Goal: Task Accomplishment & Management: Manage account settings

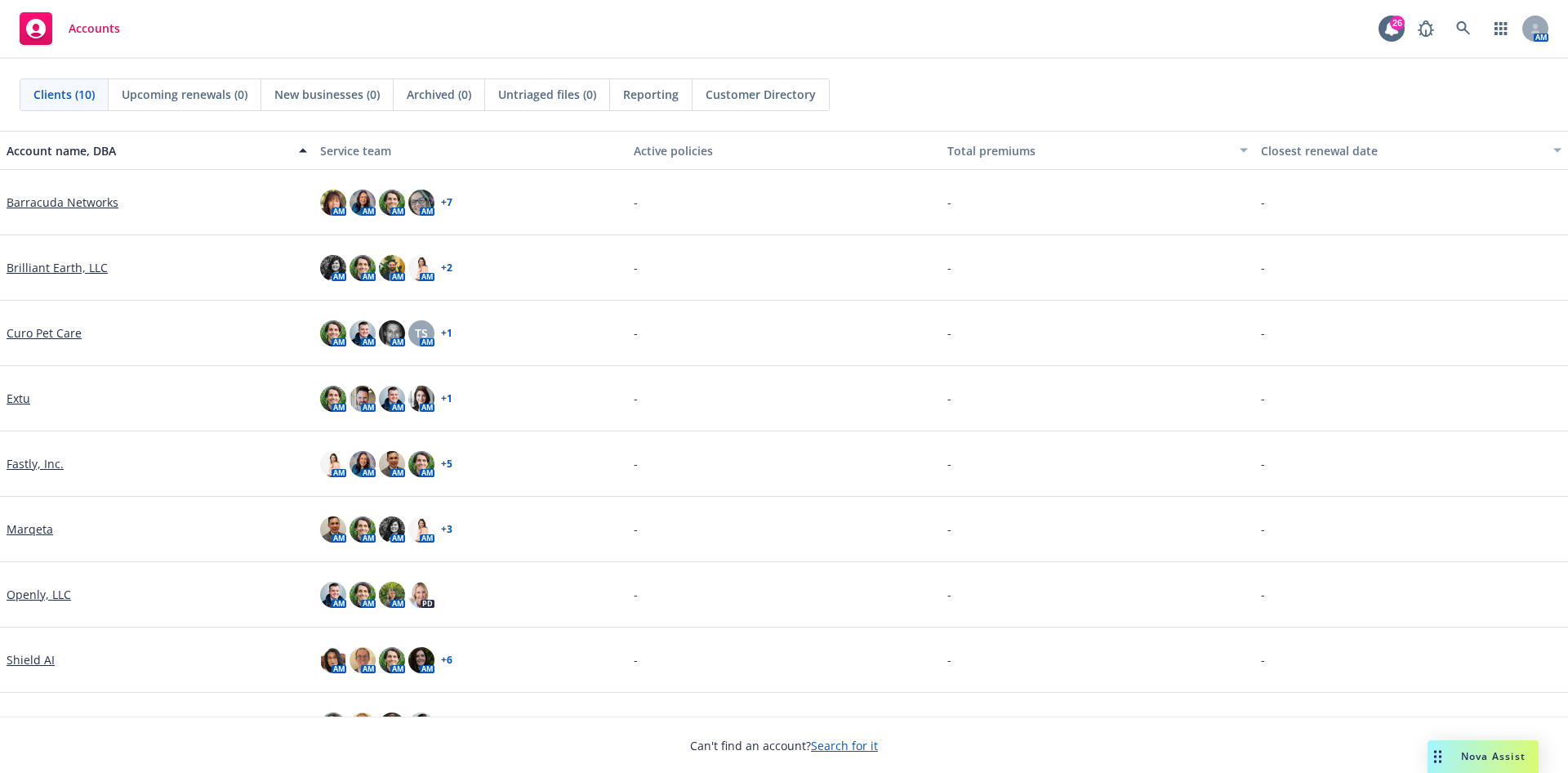
click at [97, 200] on link "Barracuda Networks" at bounding box center [62, 202] width 112 height 17
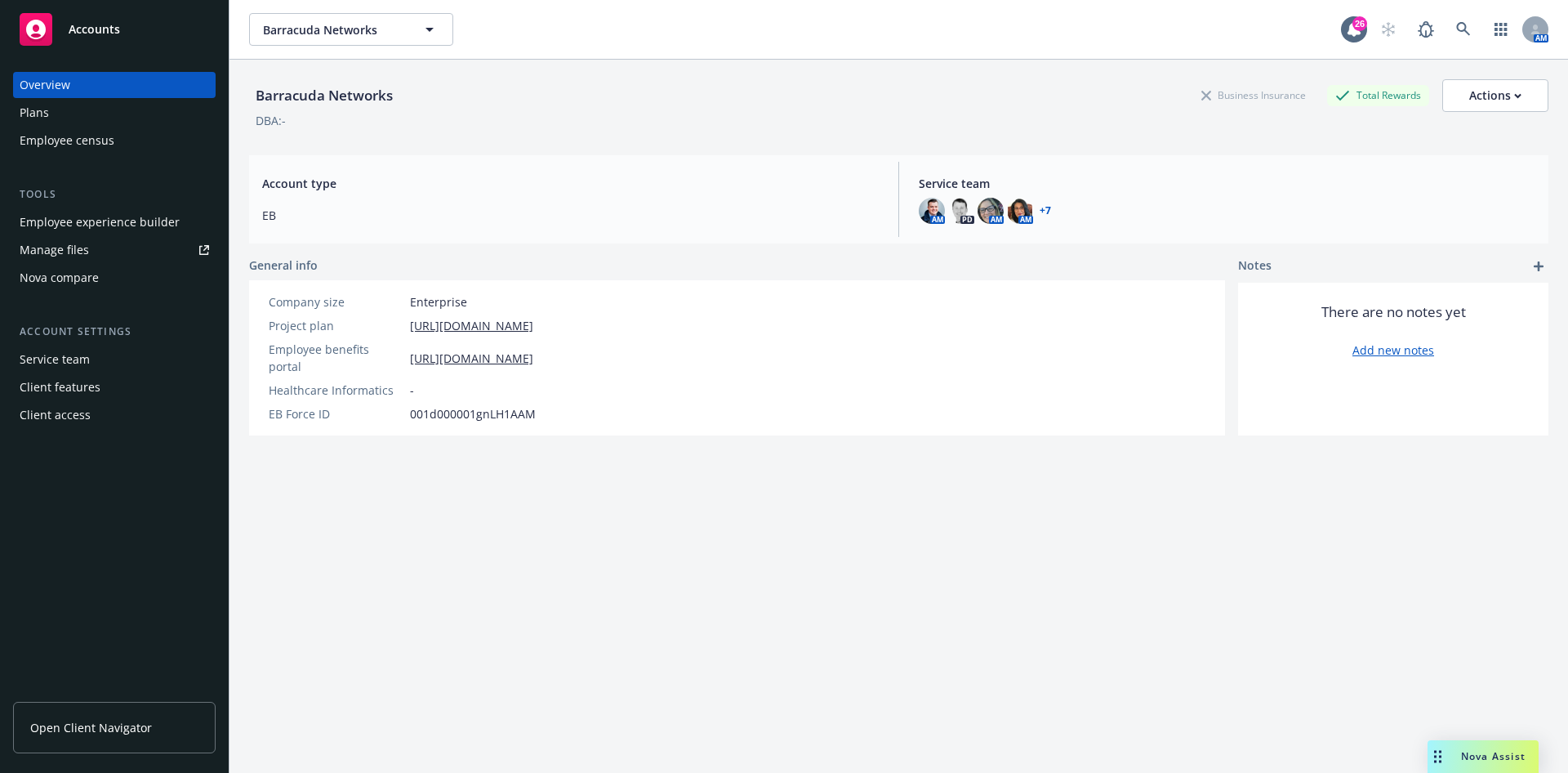
click at [108, 115] on div "Plans" at bounding box center [114, 112] width 190 height 26
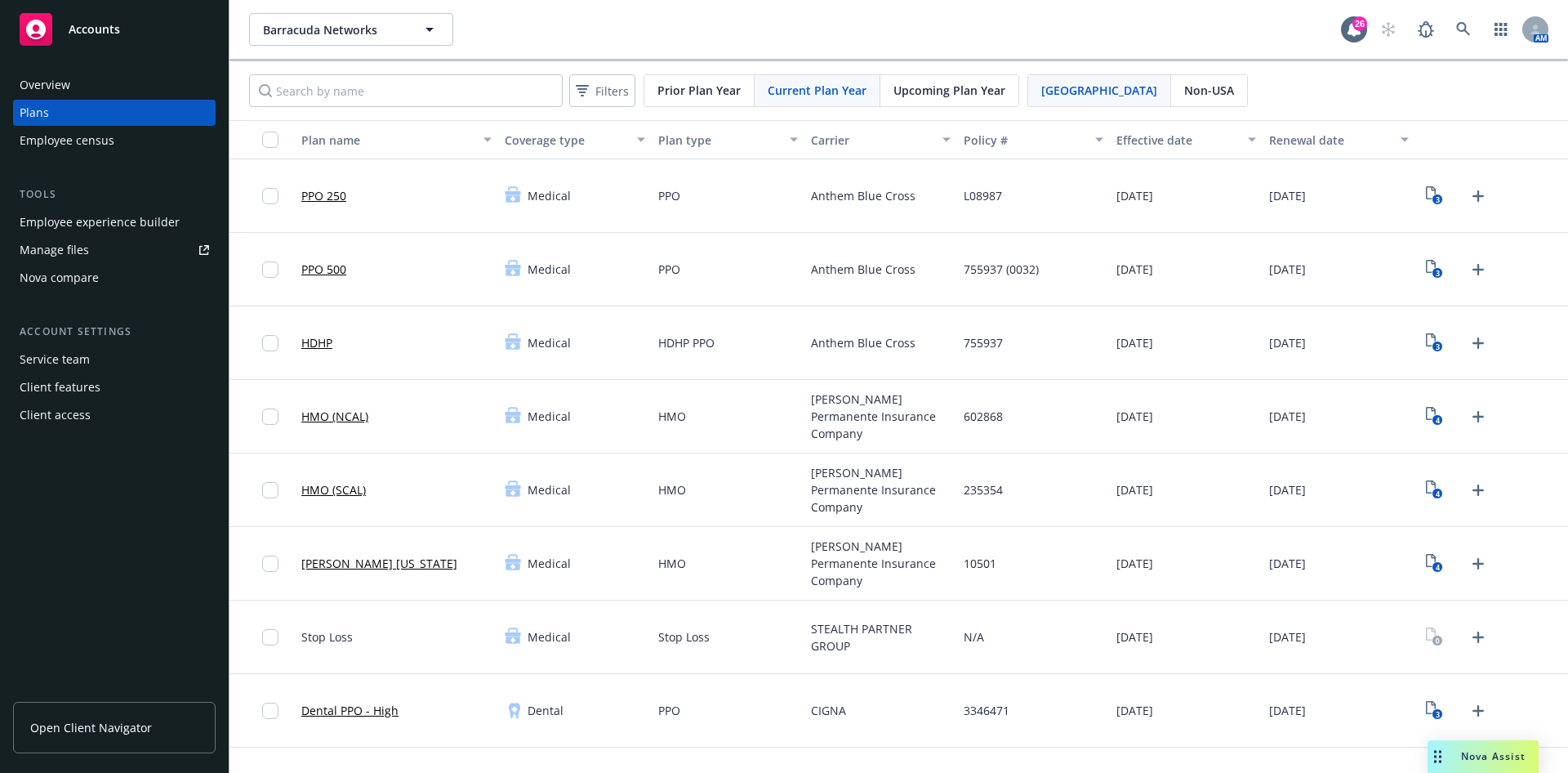
click at [950, 84] on span "Upcoming Plan Year" at bounding box center [950, 90] width 112 height 17
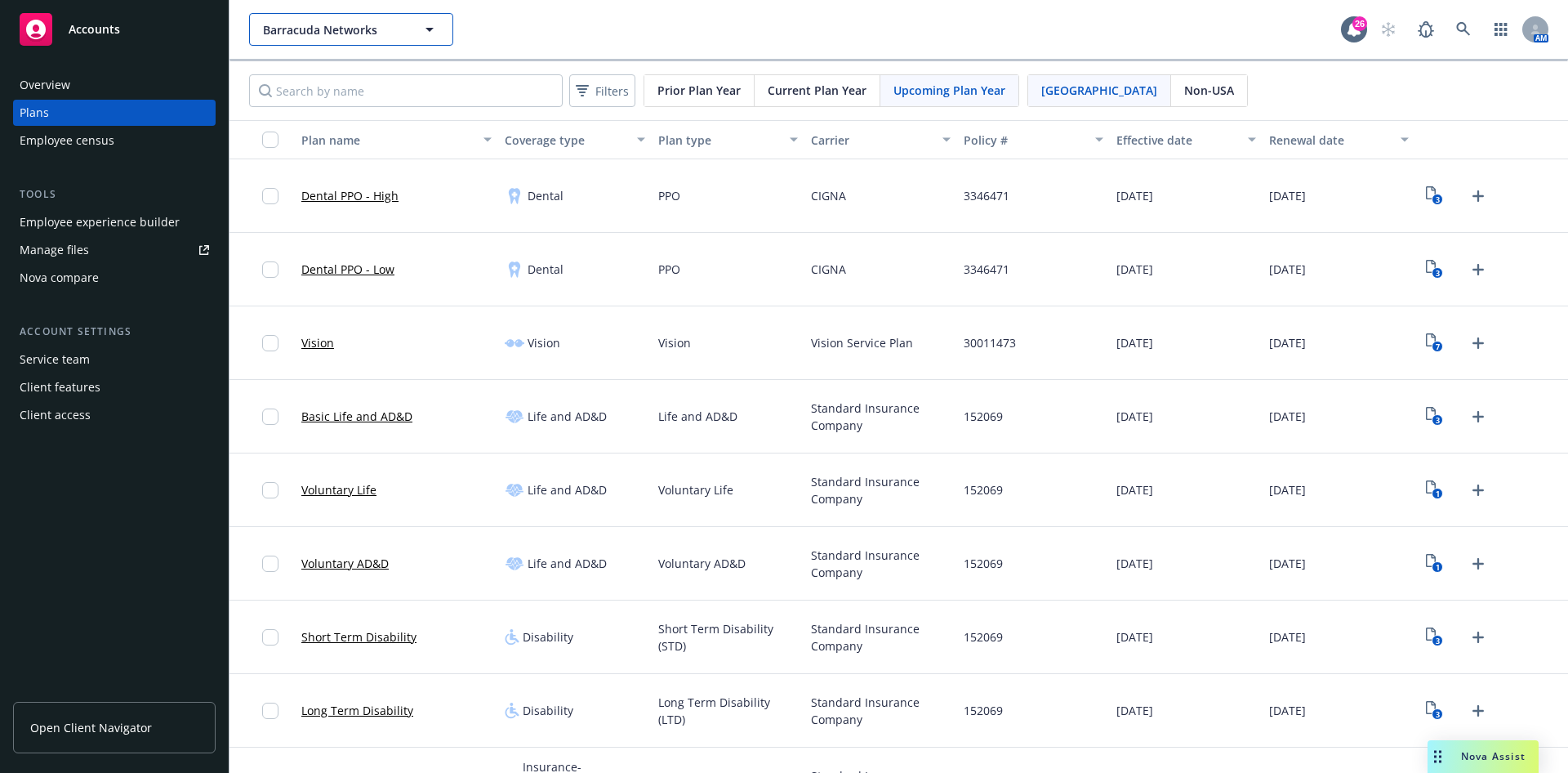
click at [306, 29] on span "Barracuda Networks" at bounding box center [333, 29] width 142 height 17
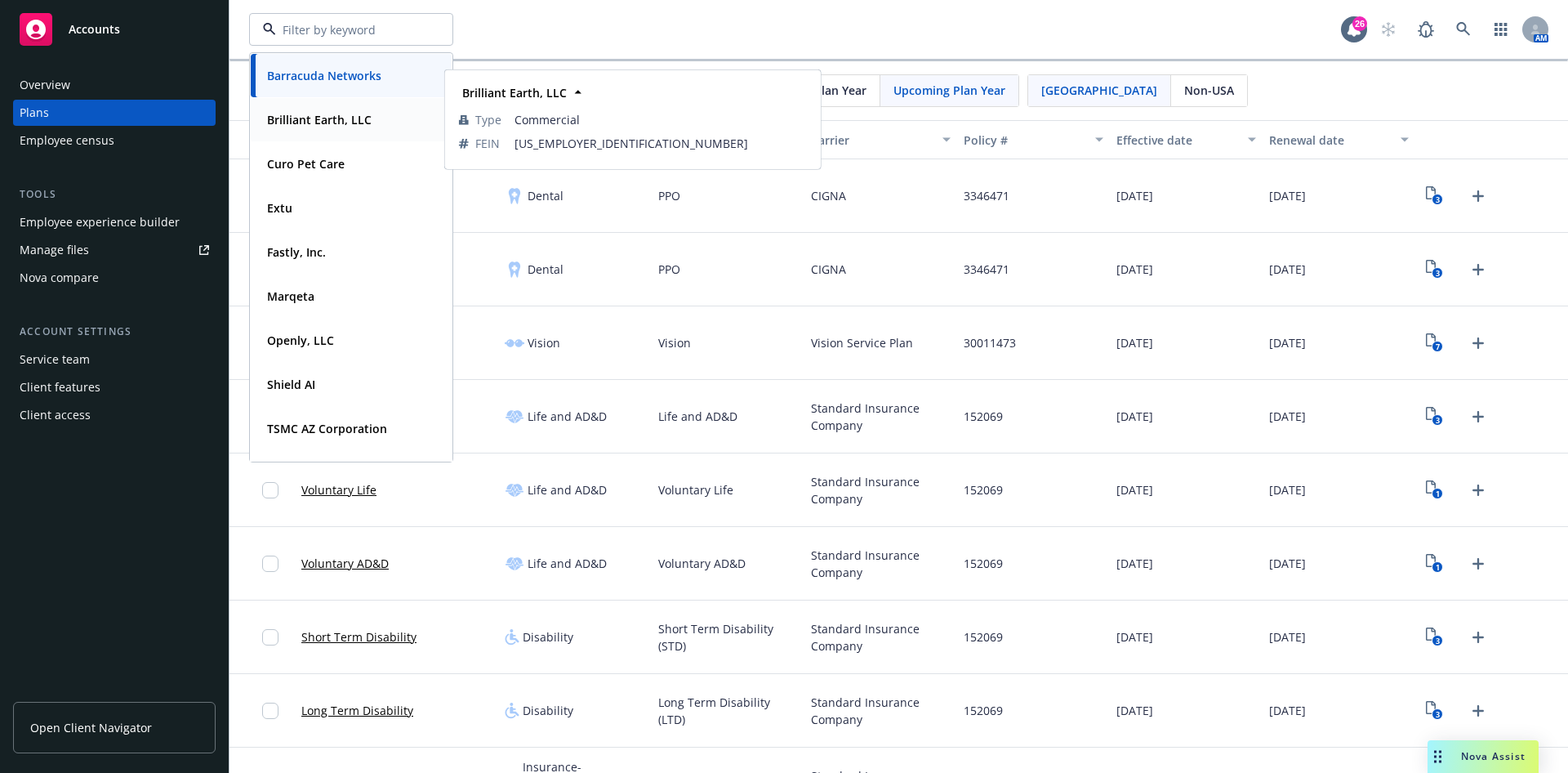
click at [329, 128] on div "Brilliant Earth, LLC" at bounding box center [317, 120] width 114 height 24
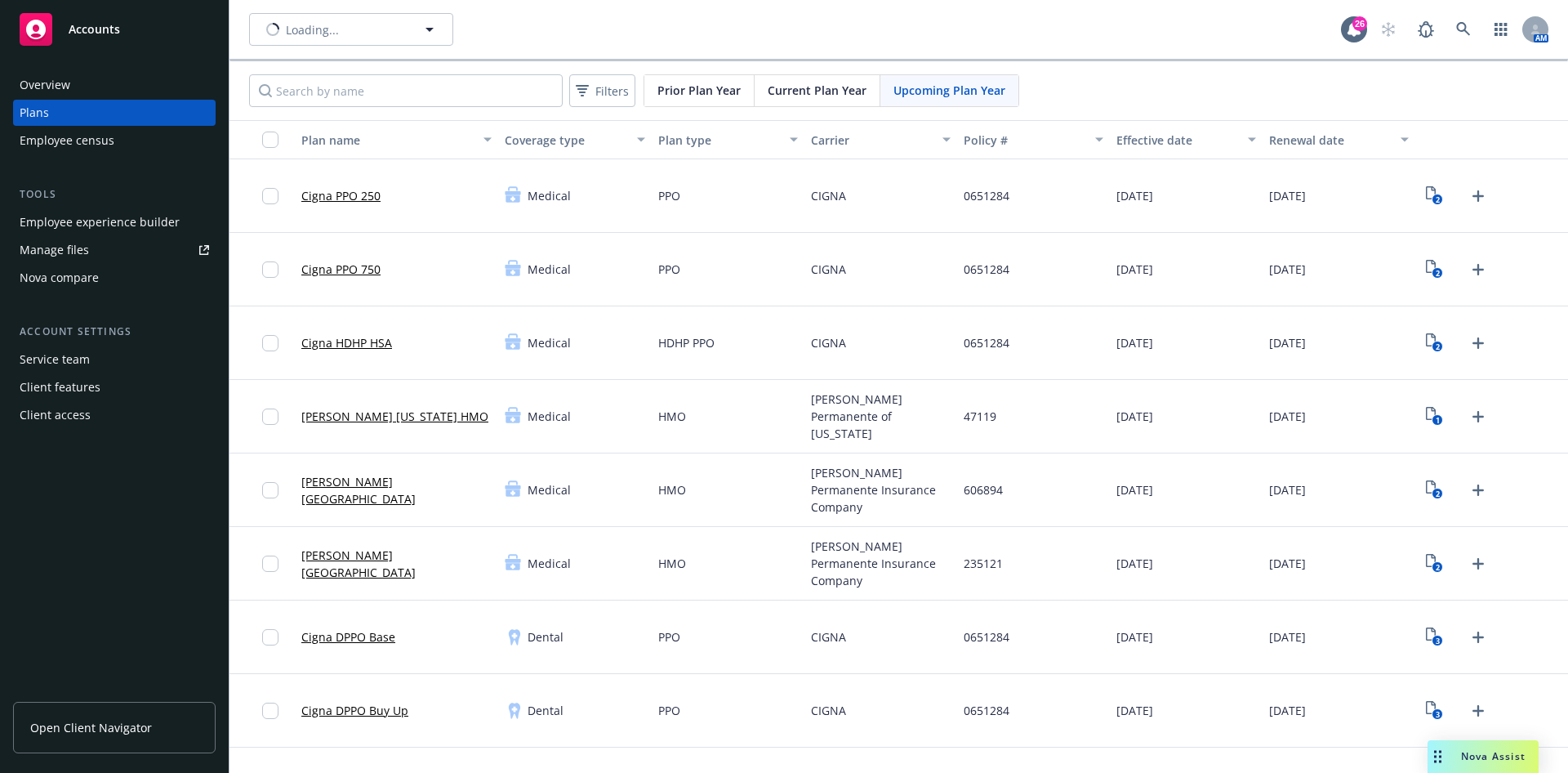
click at [324, 12] on div "Loading... 26 AM" at bounding box center [899, 29] width 1339 height 58
click at [125, 213] on div "Employee experience builder" at bounding box center [99, 222] width 160 height 26
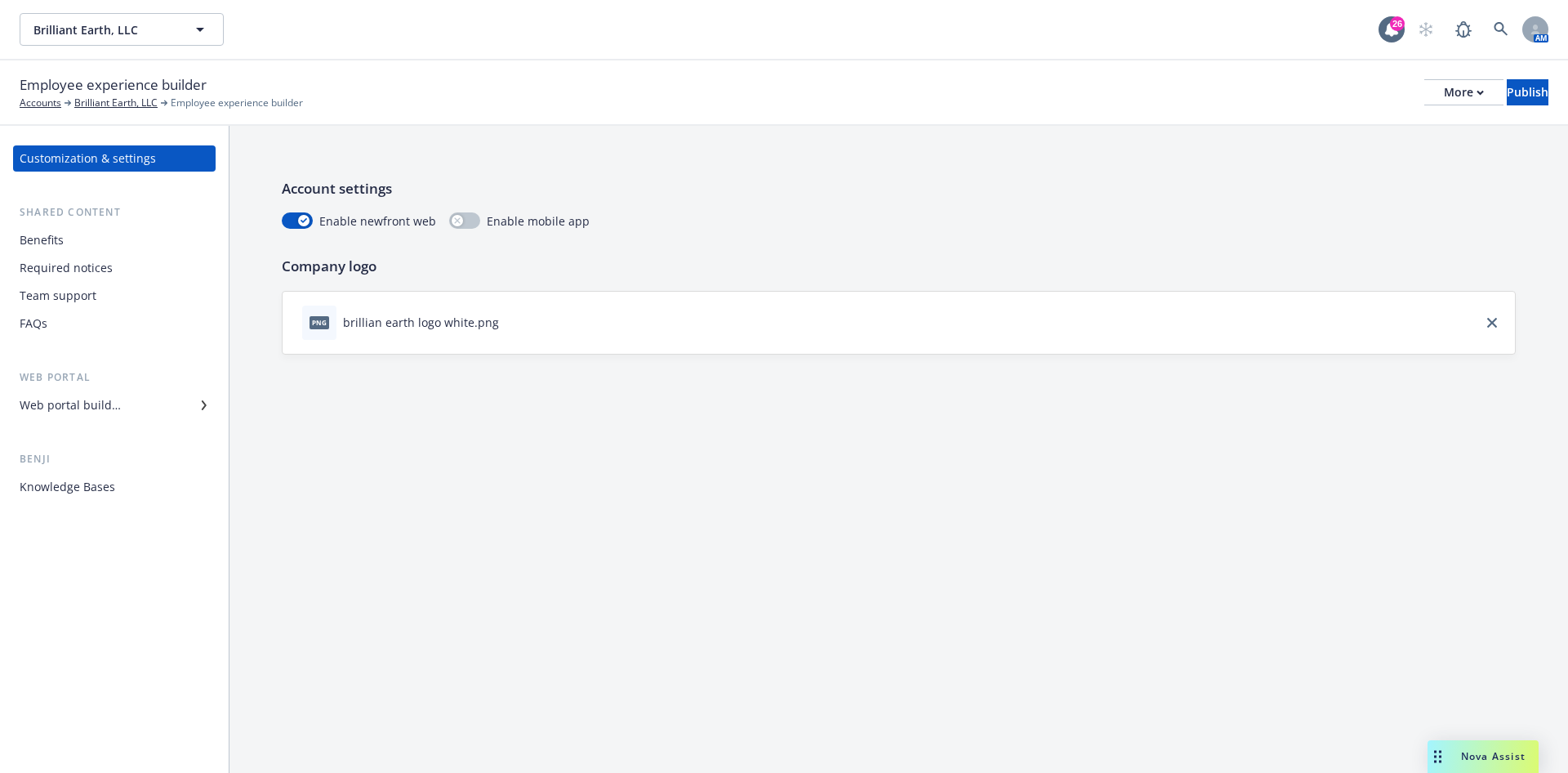
click at [54, 404] on div "Web portal builder" at bounding box center [69, 405] width 101 height 26
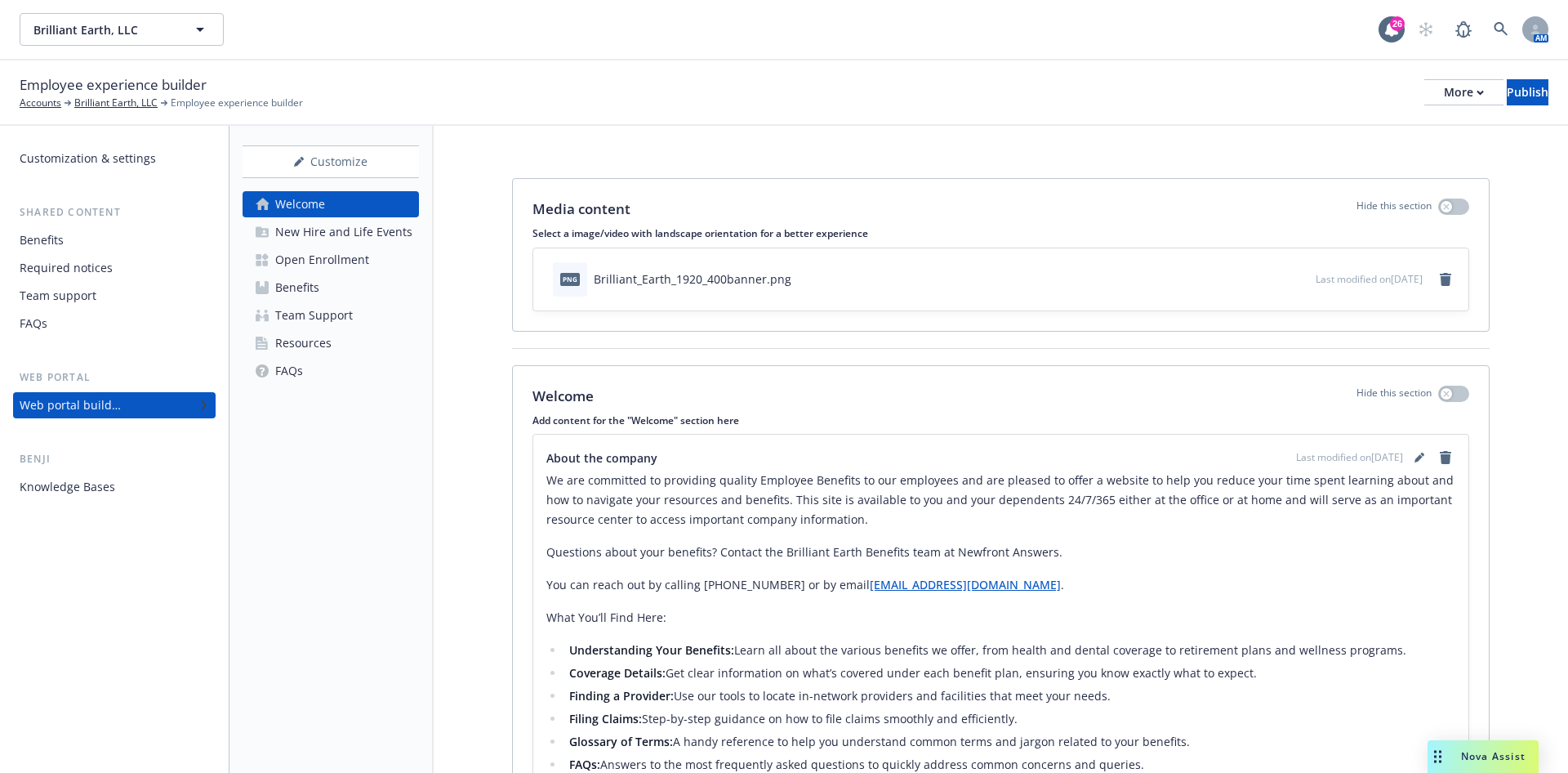
click at [300, 373] on div "FAQs" at bounding box center [289, 371] width 27 height 26
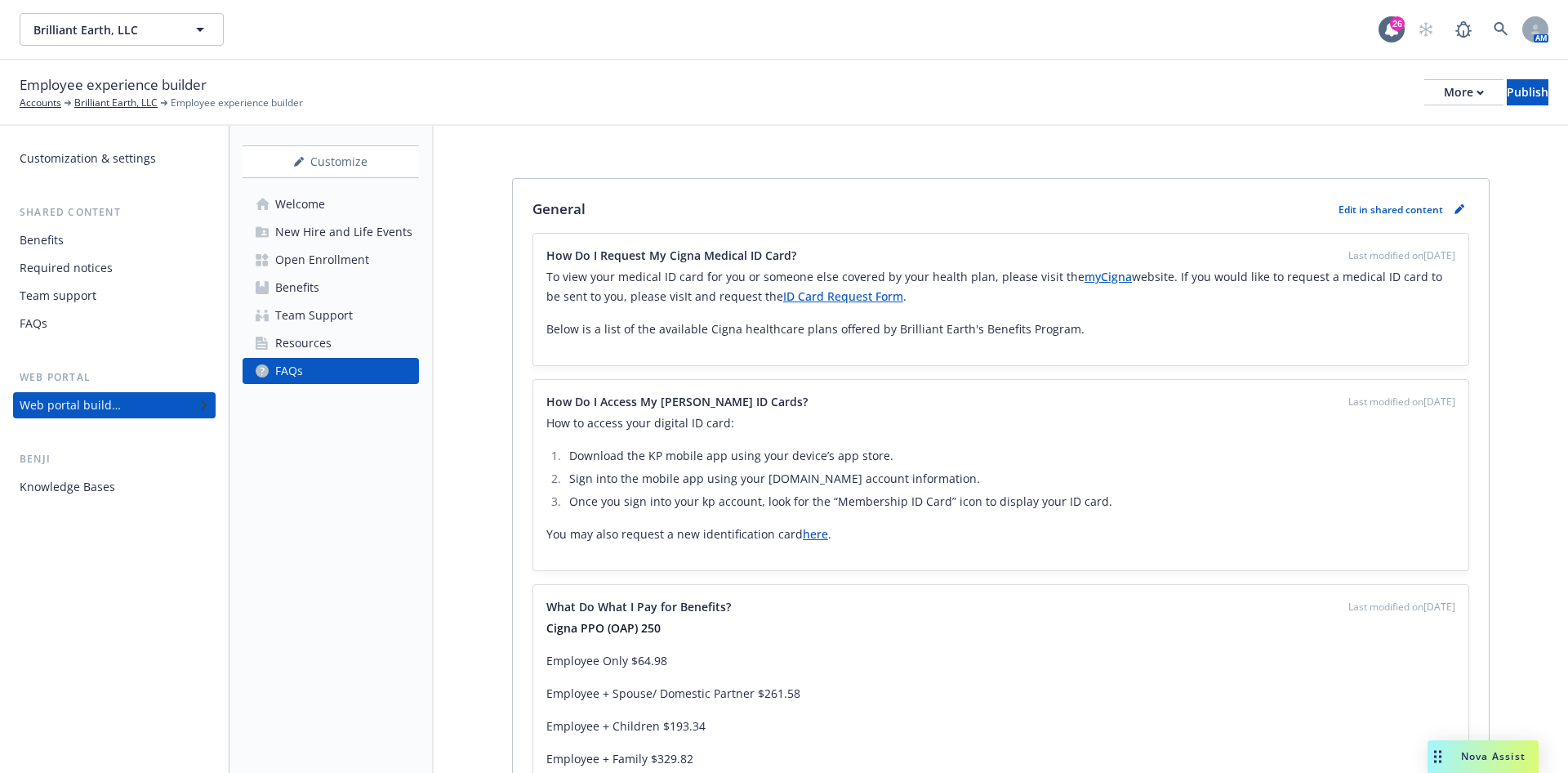
click at [363, 346] on link "Resources" at bounding box center [331, 343] width 176 height 26
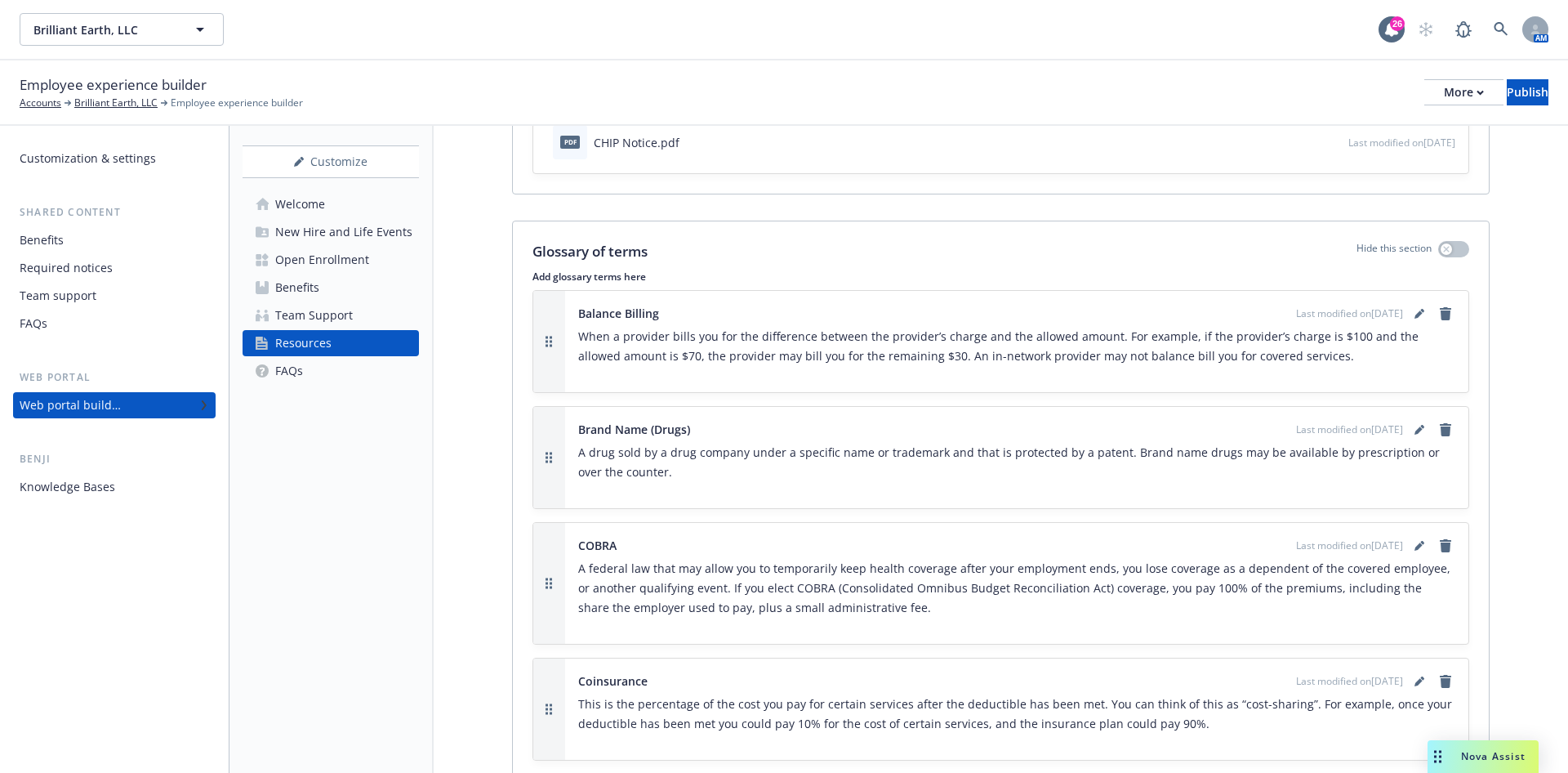
scroll to position [858, 0]
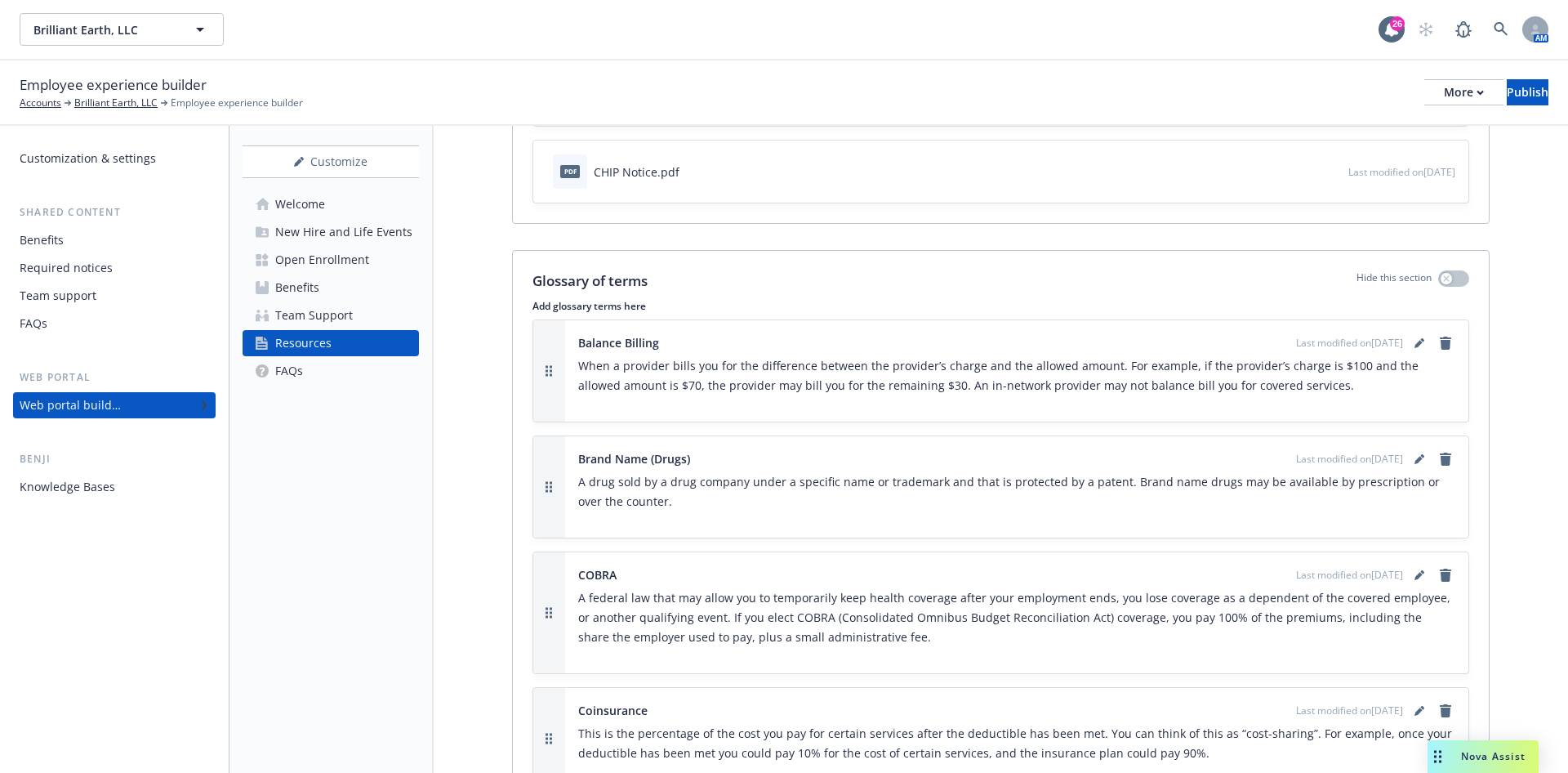
click at [323, 233] on div "New Hire and Life Events" at bounding box center [343, 232] width 137 height 26
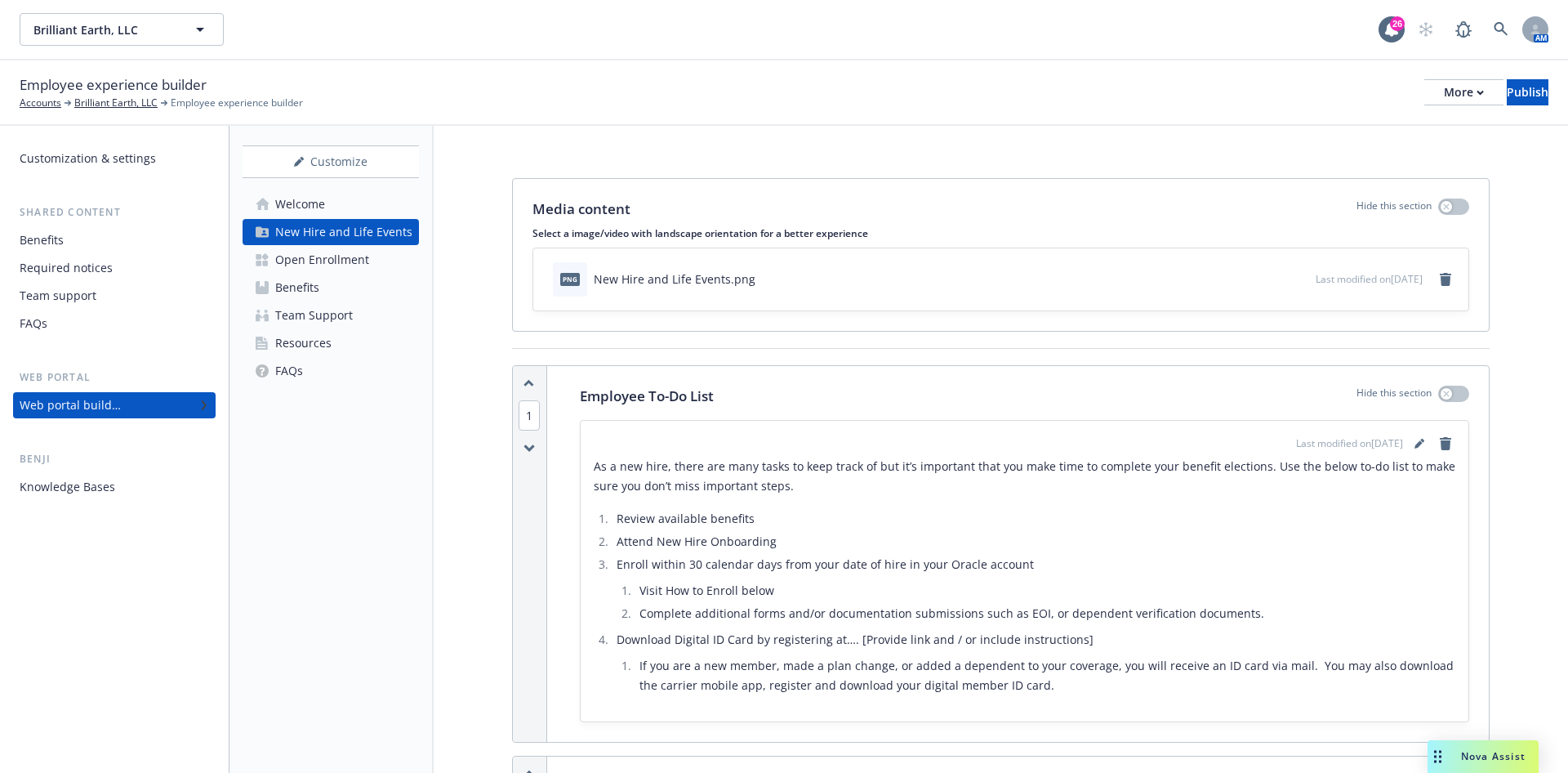
click at [320, 206] on div "Welcome" at bounding box center [300, 204] width 50 height 26
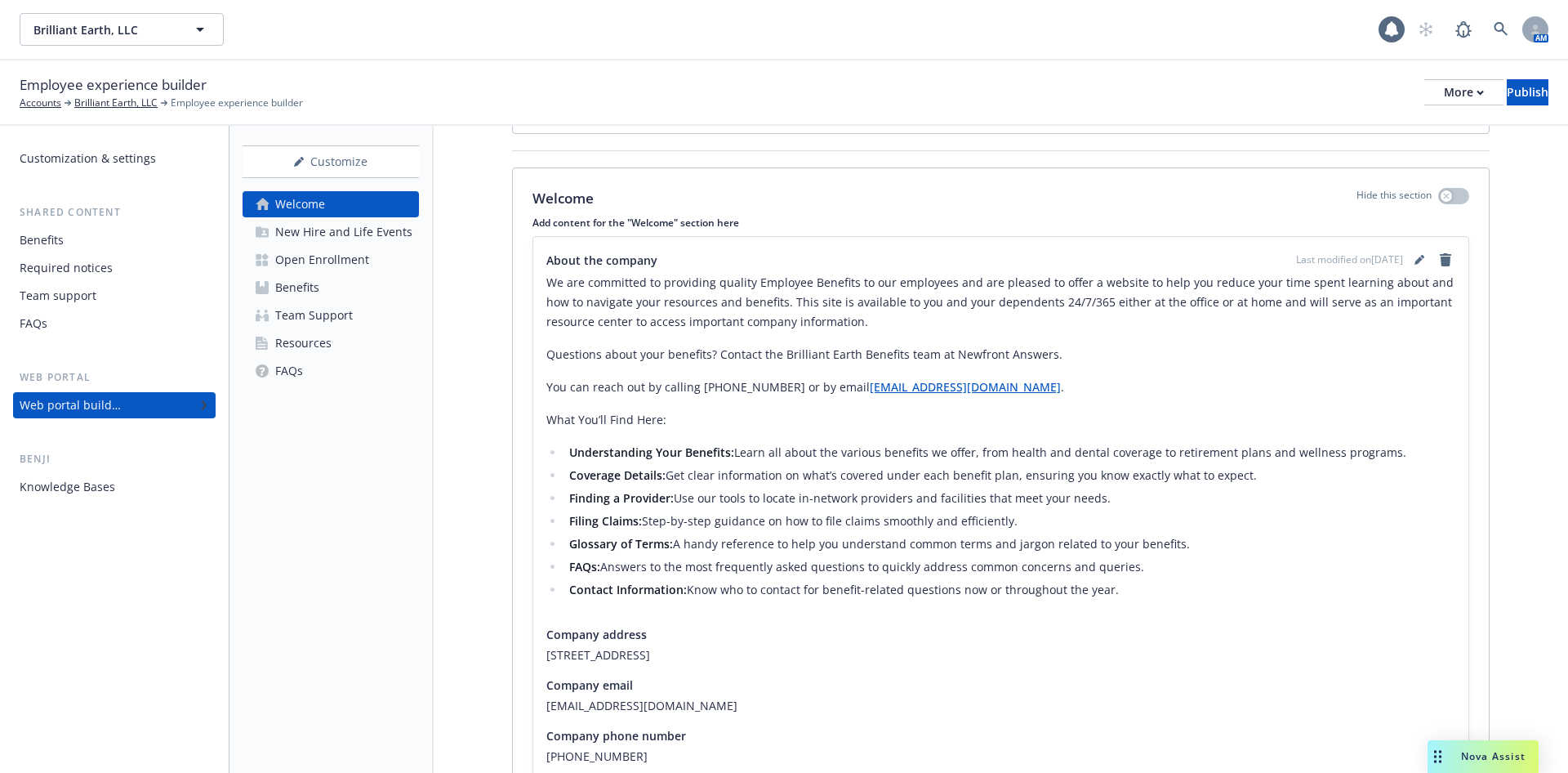
scroll to position [280, 0]
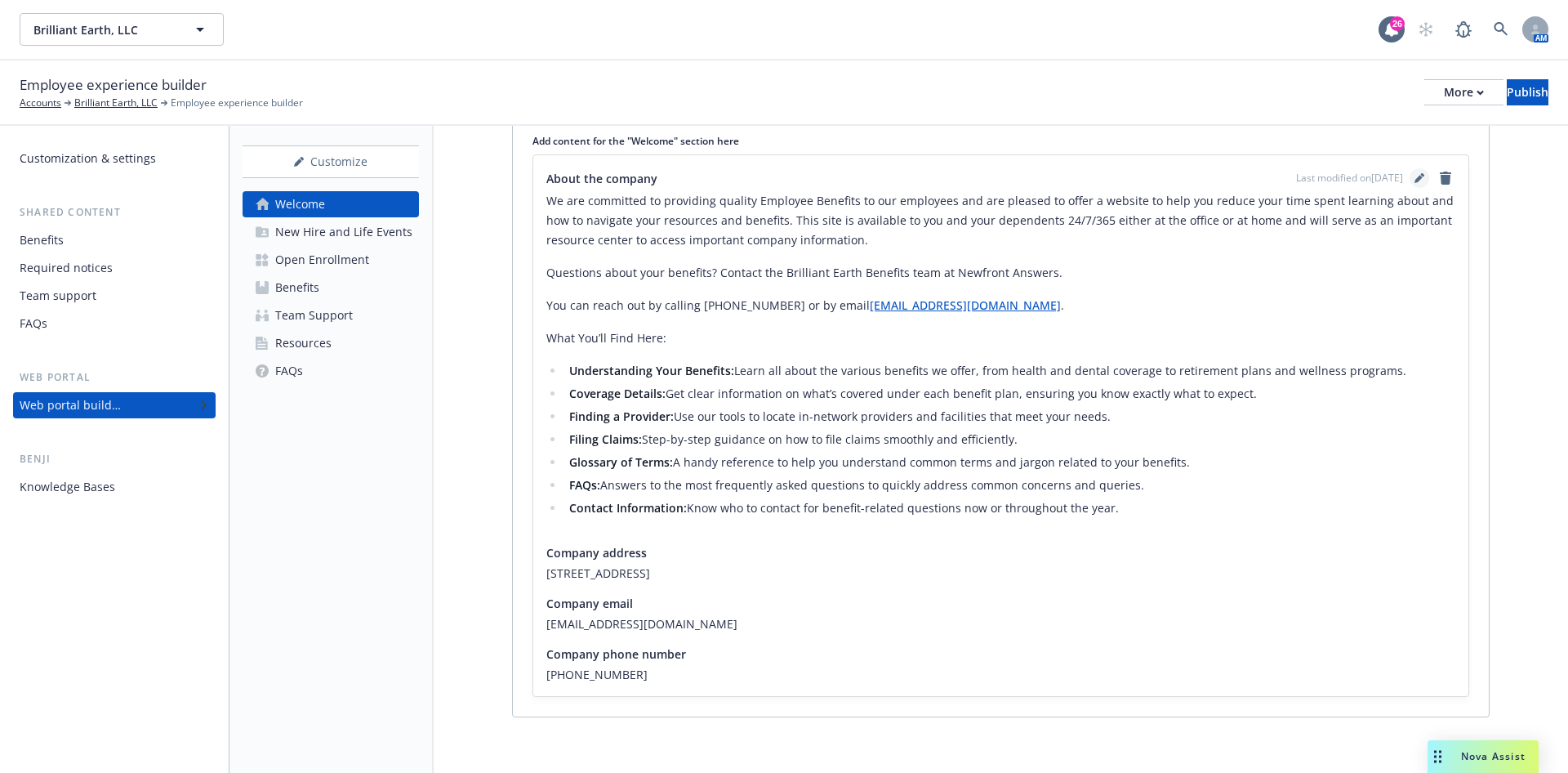
click at [1415, 175] on icon "editPencil" at bounding box center [1419, 178] width 10 height 10
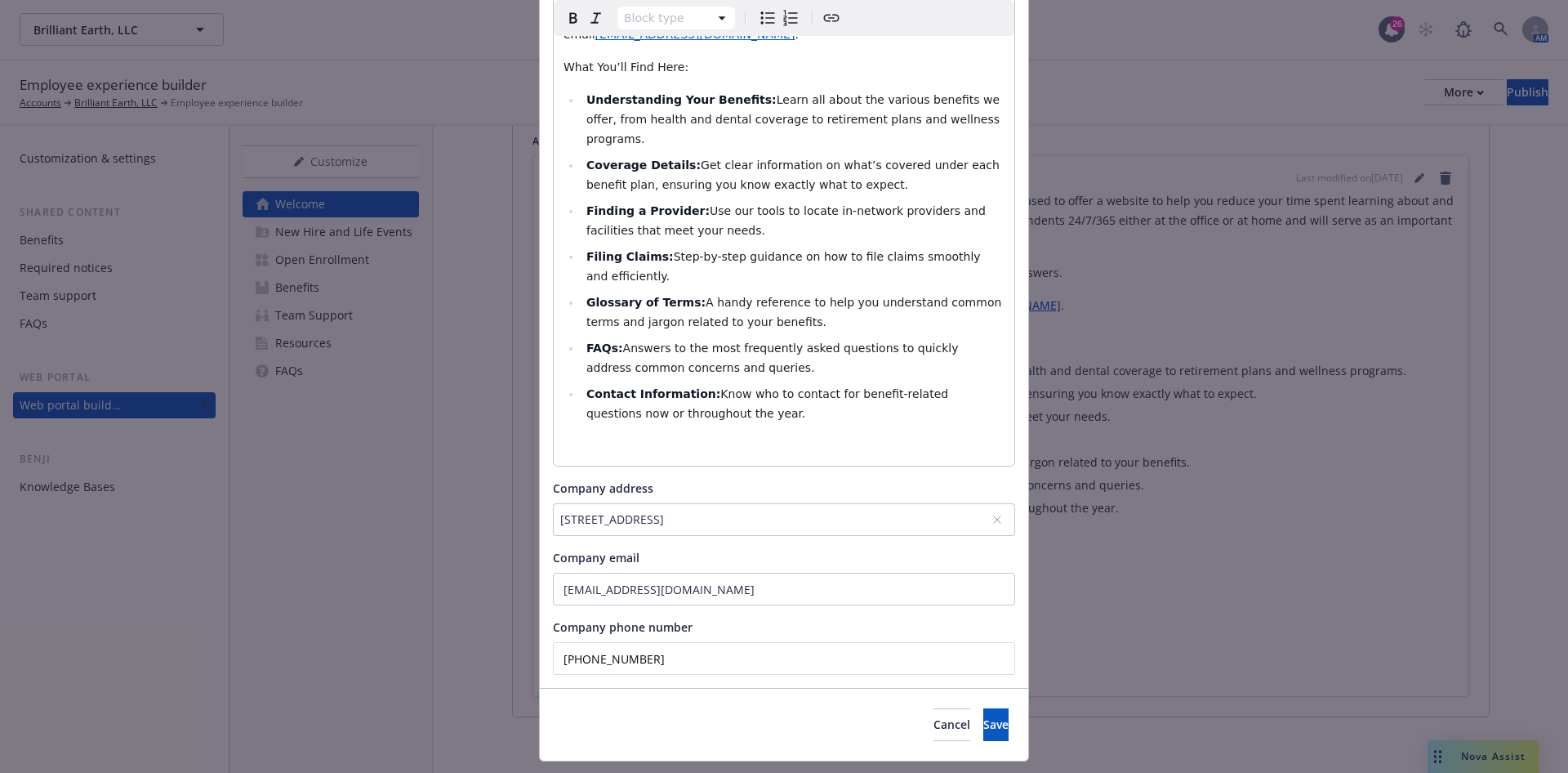
scroll to position [0, 0]
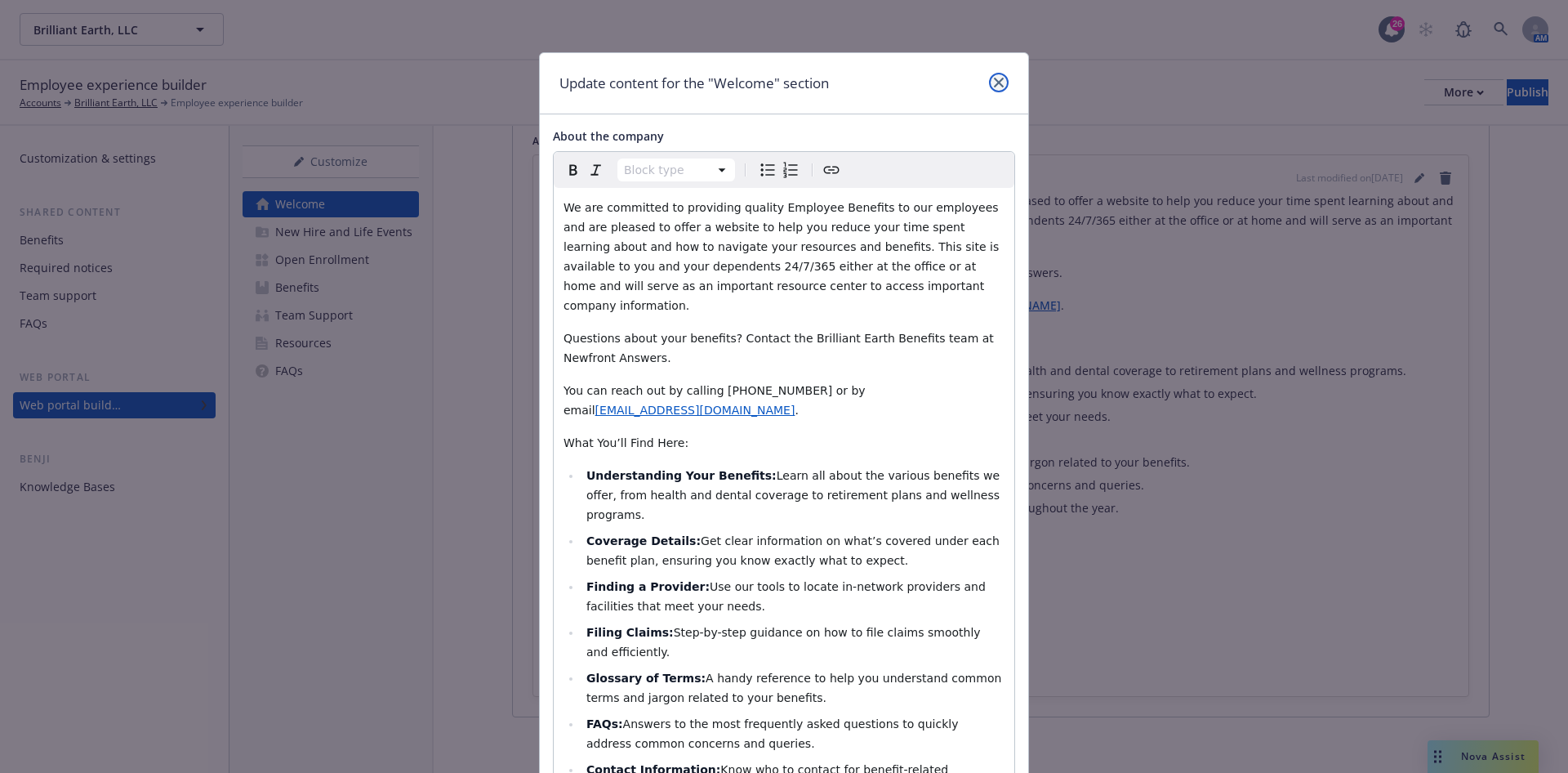
click at [994, 80] on icon "close" at bounding box center [999, 82] width 10 height 10
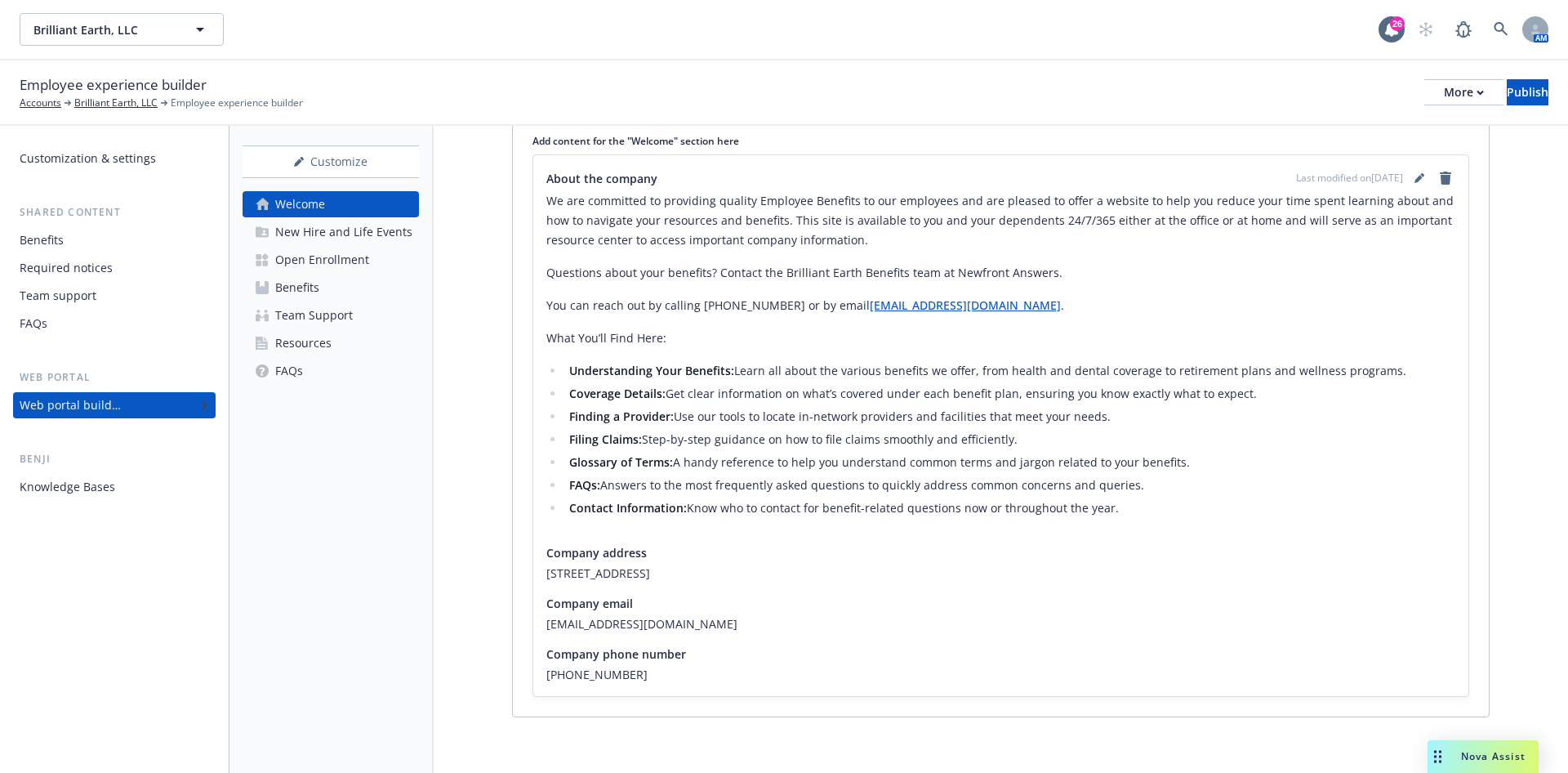
click at [392, 233] on div "New Hire and Life Events" at bounding box center [343, 232] width 137 height 26
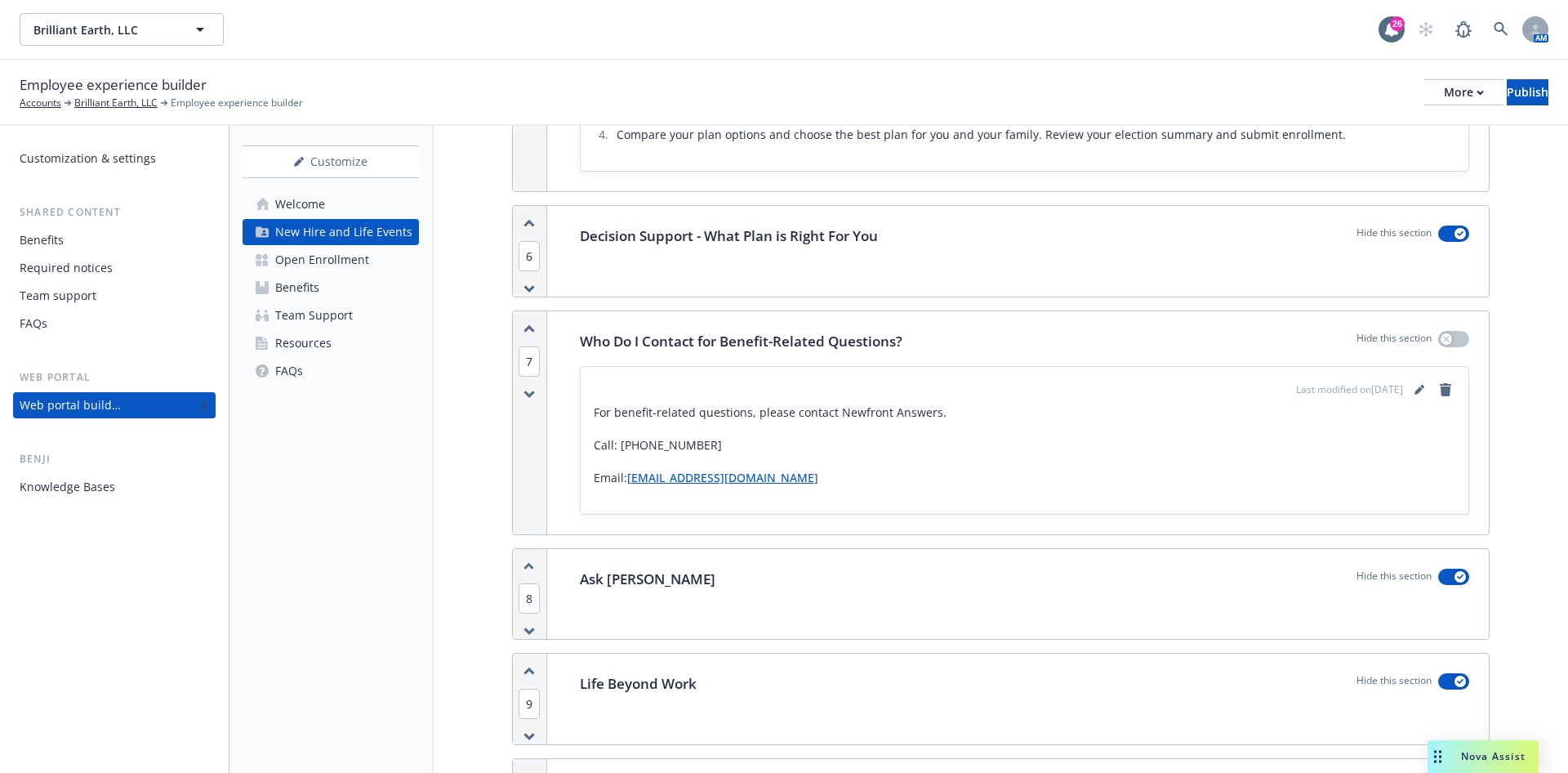
scroll to position [2697, 0]
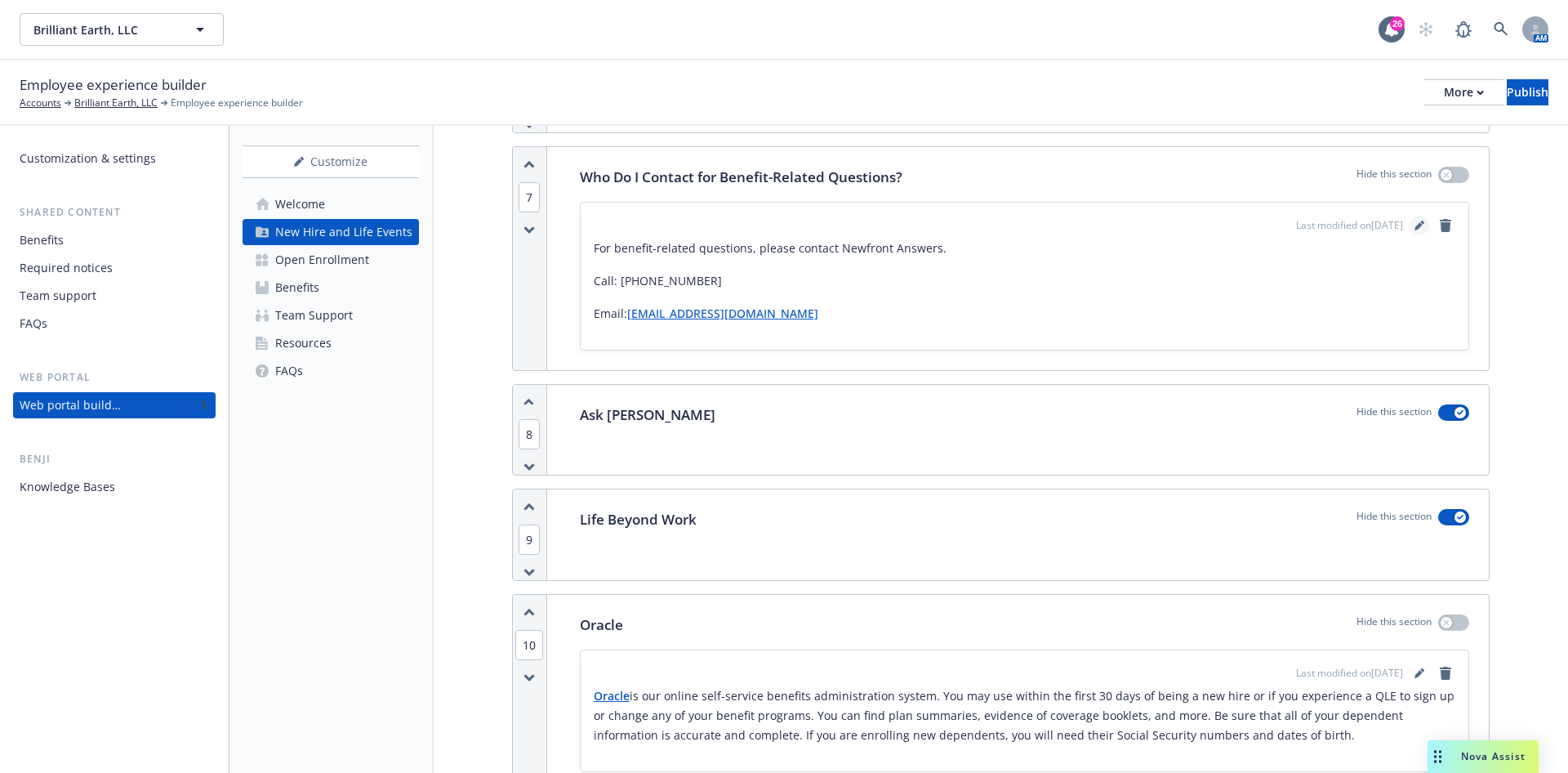
click at [1415, 221] on icon "editPencil" at bounding box center [1419, 226] width 10 height 10
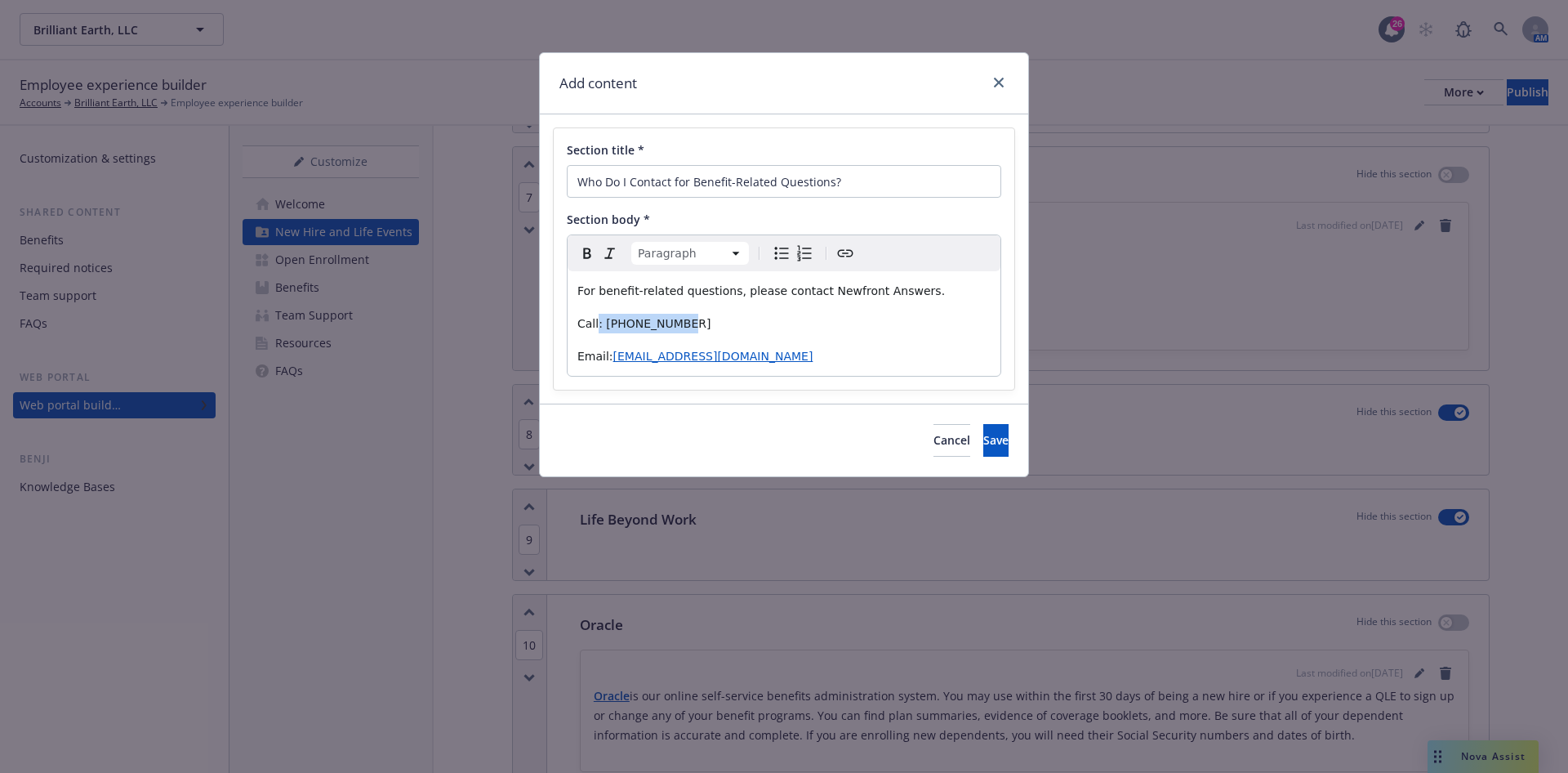
drag, startPoint x: 664, startPoint y: 321, endPoint x: 595, endPoint y: 331, distance: 69.7
click at [595, 331] on p "Call: [PHONE_NUMBER]" at bounding box center [784, 323] width 414 height 19
click at [600, 322] on strong "[PHONE_NUMBER]" at bounding box center [658, 323] width 117 height 13
drag, startPoint x: 773, startPoint y: 318, endPoint x: 596, endPoint y: 319, distance: 177.0
click at [596, 319] on p "Call: [PHONE_NUMBER]" at bounding box center [784, 323] width 414 height 19
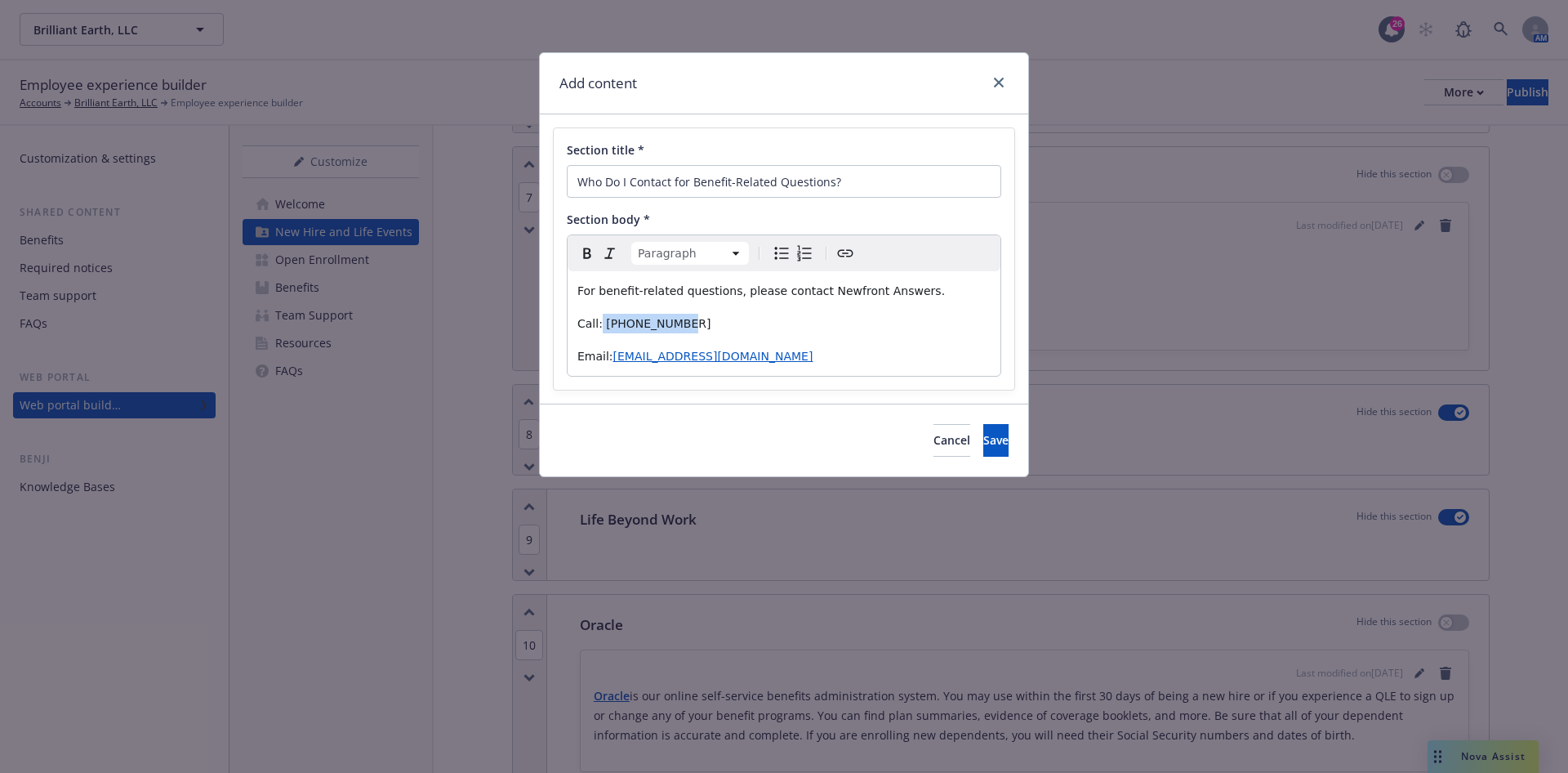
click at [710, 316] on p "Call: [PHONE_NUMBER]" at bounding box center [784, 323] width 414 height 19
click at [919, 290] on p "For benefit-related questions, please contact Newfront Answers." at bounding box center [784, 291] width 414 height 19
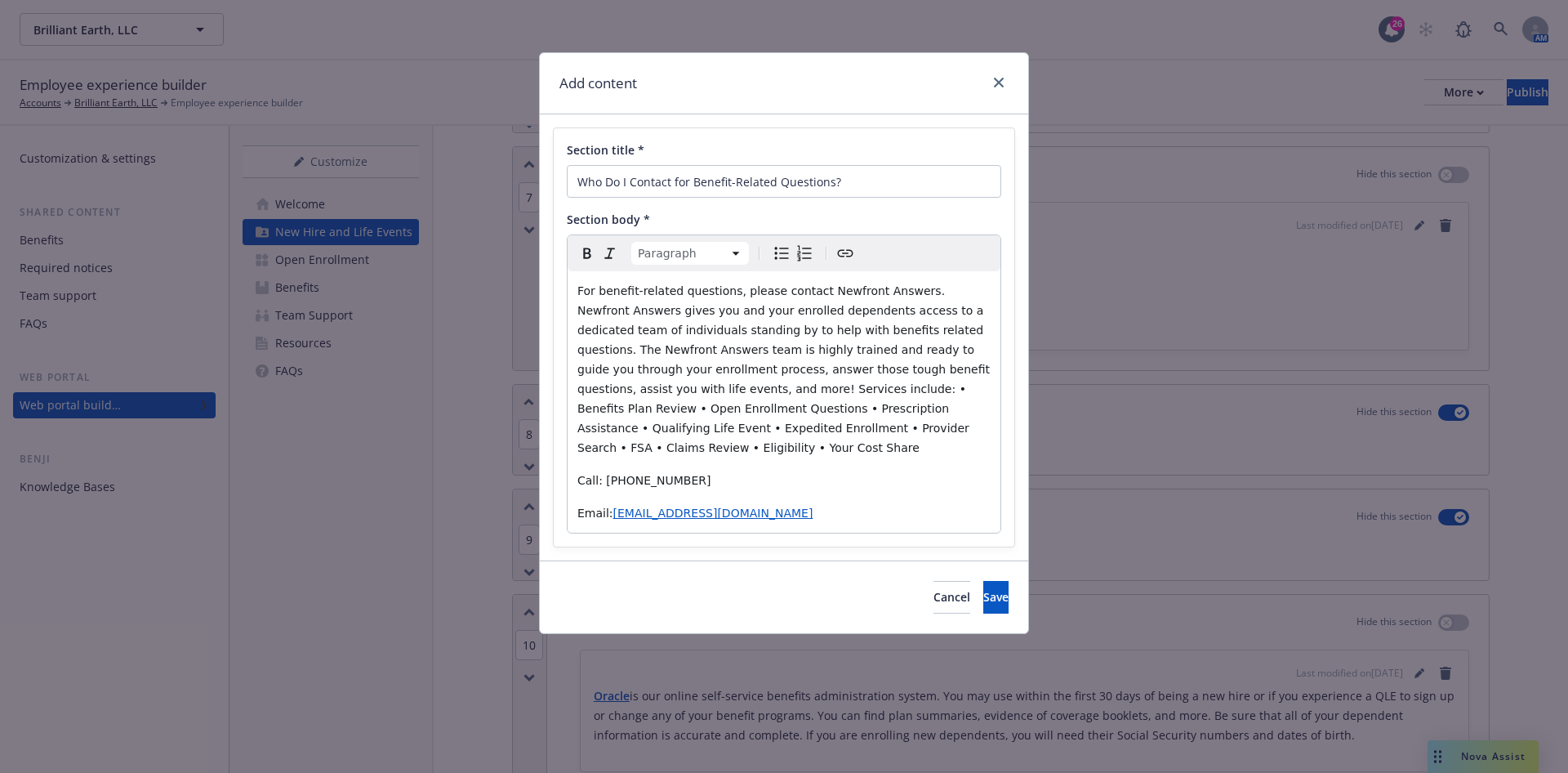
click at [612, 388] on span "For benefit-related questions, please contact Newfront Answers. Newfront Answer…" at bounding box center [784, 369] width 416 height 170
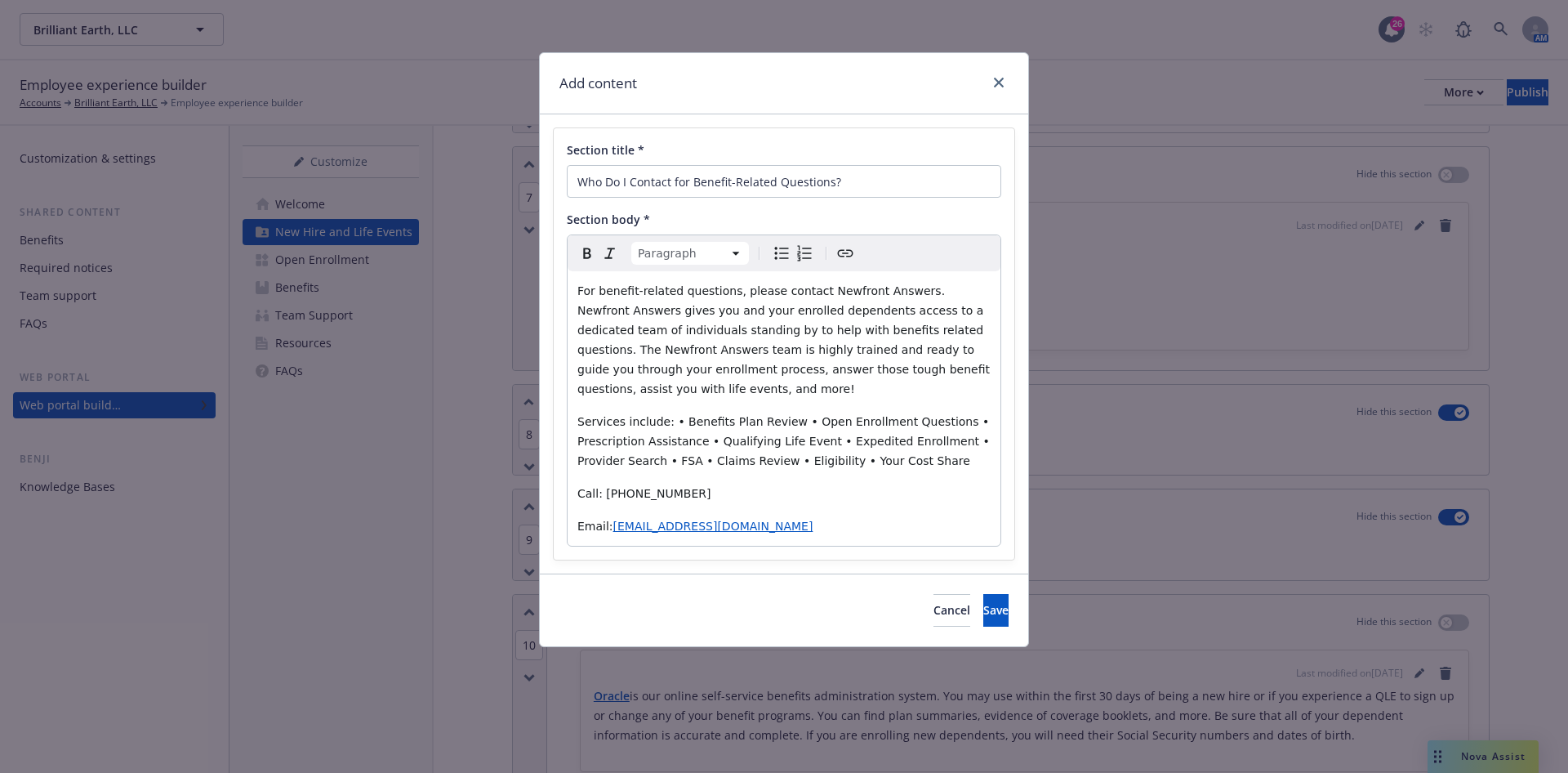
click at [664, 422] on span "Services include: • Benefits Plan Review • Open Enrollment Questions • Prescrip…" at bounding box center [784, 440] width 416 height 52
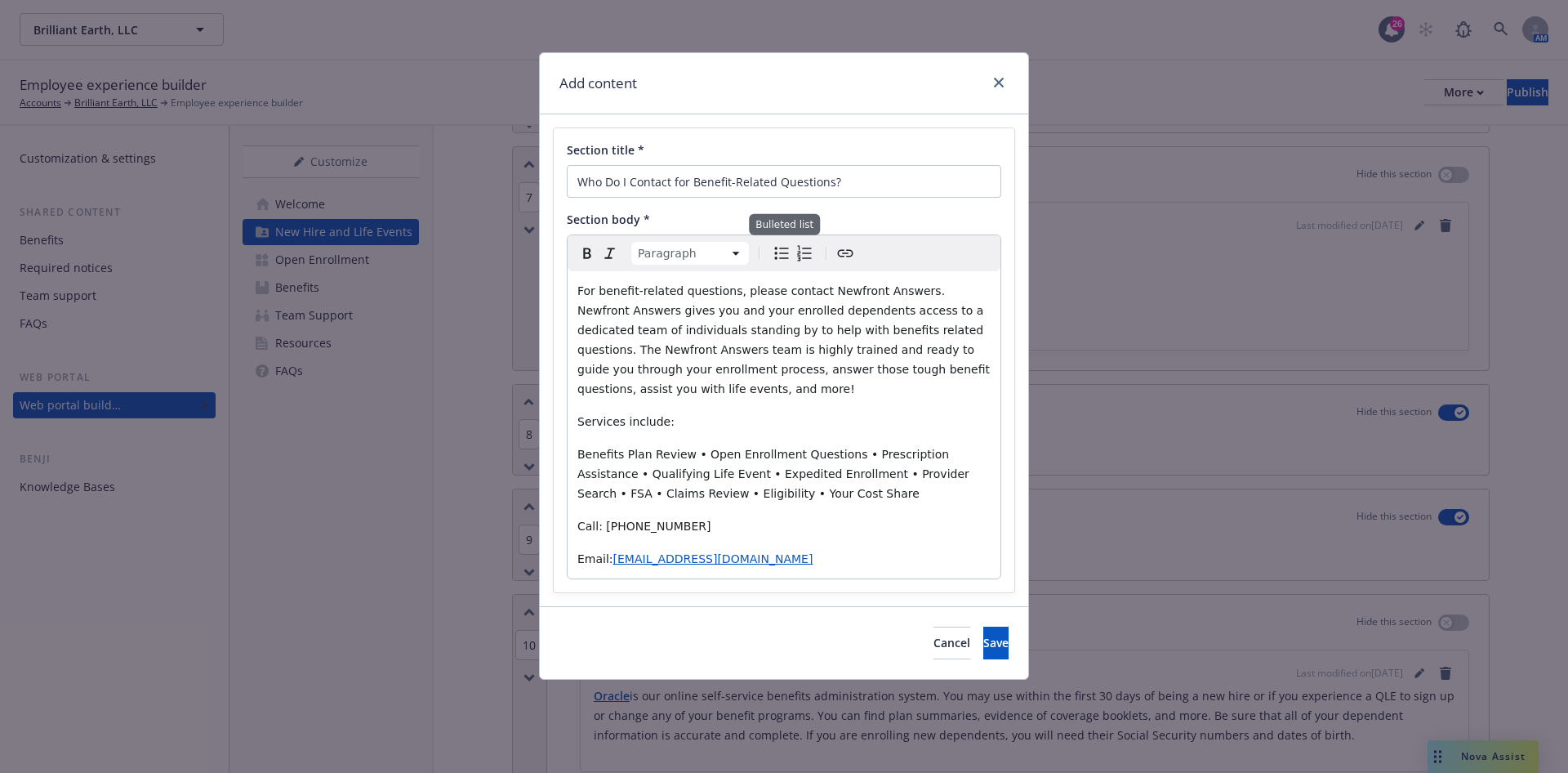
click at [780, 258] on icon "Bulleted list" at bounding box center [782, 253] width 14 height 12
select select
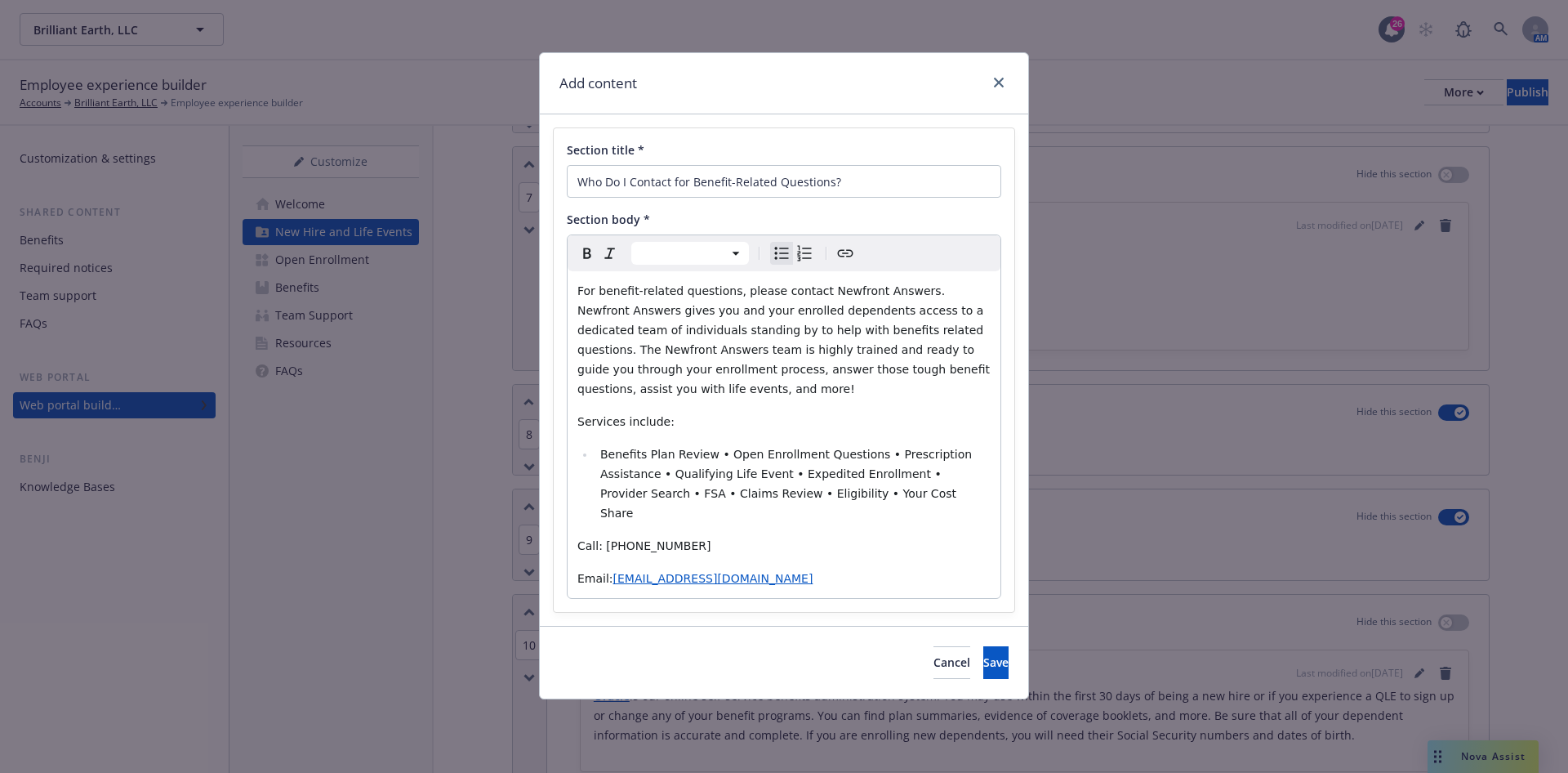
click at [710, 452] on span "Benefits Plan Review • Open Enrollment Questions • Prescription Assistance • Qu…" at bounding box center [787, 483] width 375 height 72
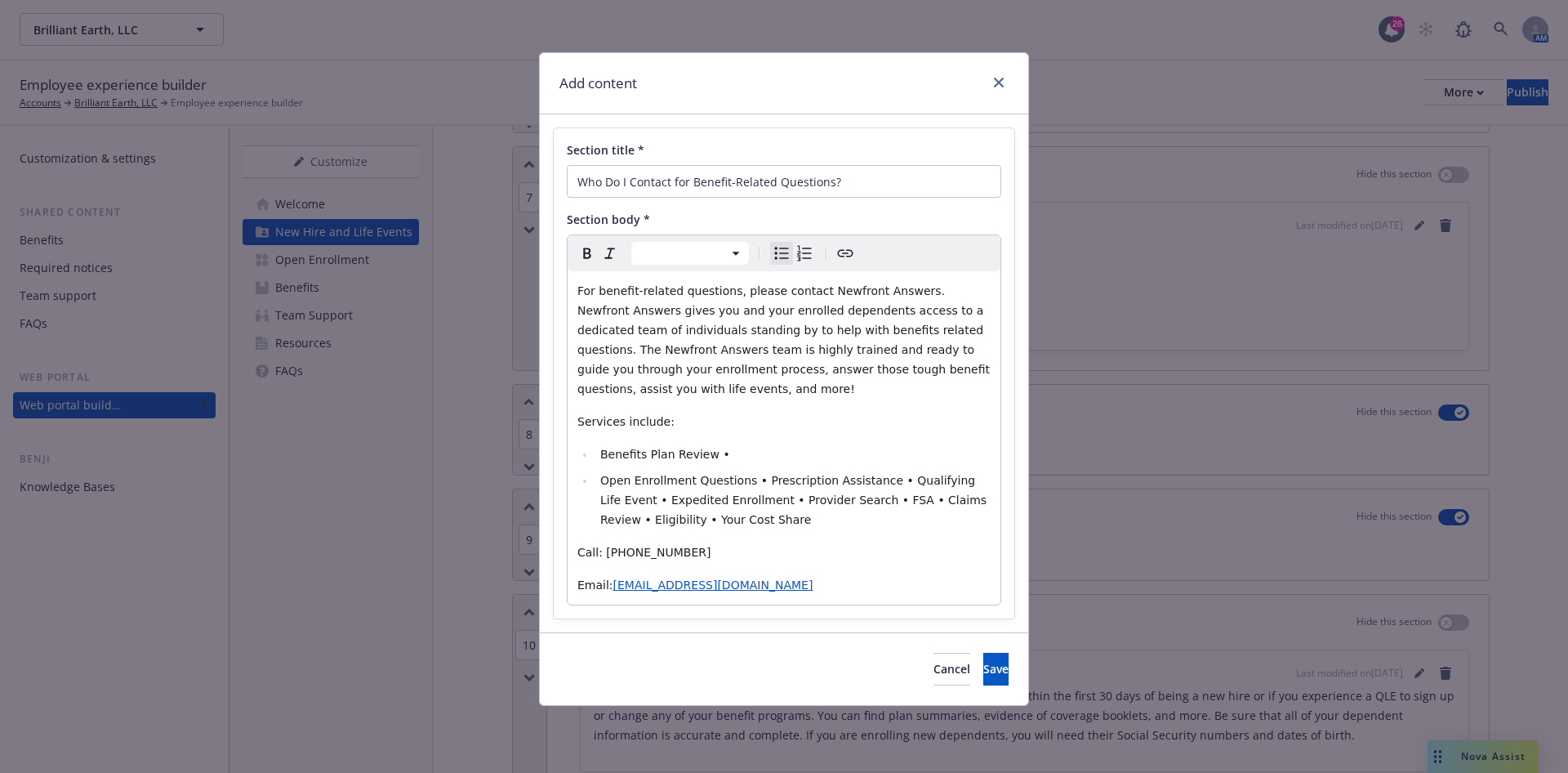
drag, startPoint x: 753, startPoint y: 477, endPoint x: 762, endPoint y: 487, distance: 13.5
click at [754, 478] on span "Open Enrollment Questions • Prescription Assistance • Qualifying Life Event • E…" at bounding box center [795, 500] width 391 height 52
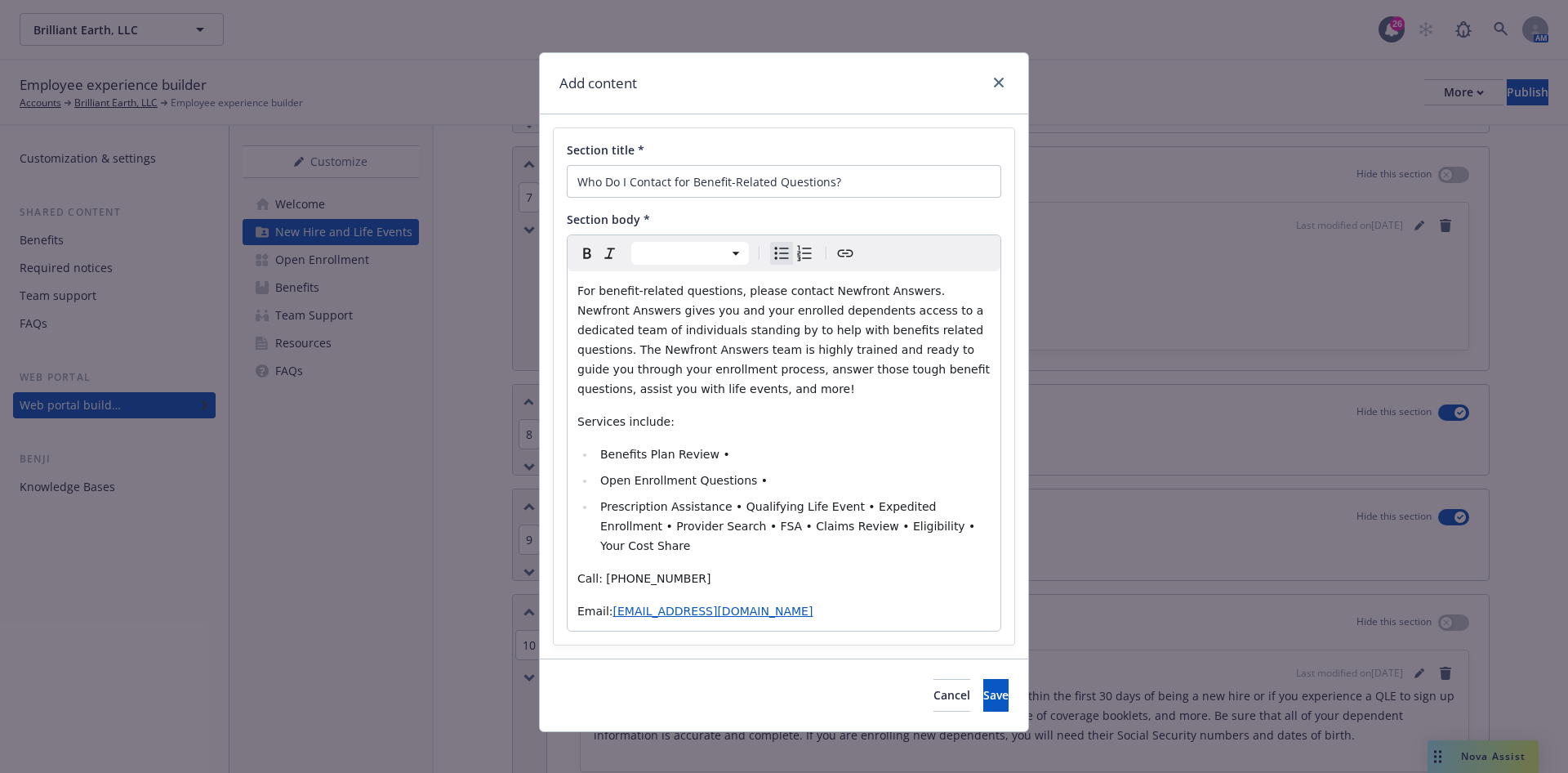
click at [737, 448] on li "Benefits Plan Review •" at bounding box center [793, 454] width 395 height 19
click at [780, 484] on li "Open Enrollment Questions •" at bounding box center [793, 480] width 395 height 19
click at [843, 505] on span "Prescription Assistance • Qualifying Life Event • Expedited Enrollment • Provid…" at bounding box center [789, 525] width 379 height 52
click at [724, 510] on span "Prescription Assistance • Qualifying Life Event • Expedited Enrollment • Provid…" at bounding box center [789, 525] width 379 height 52
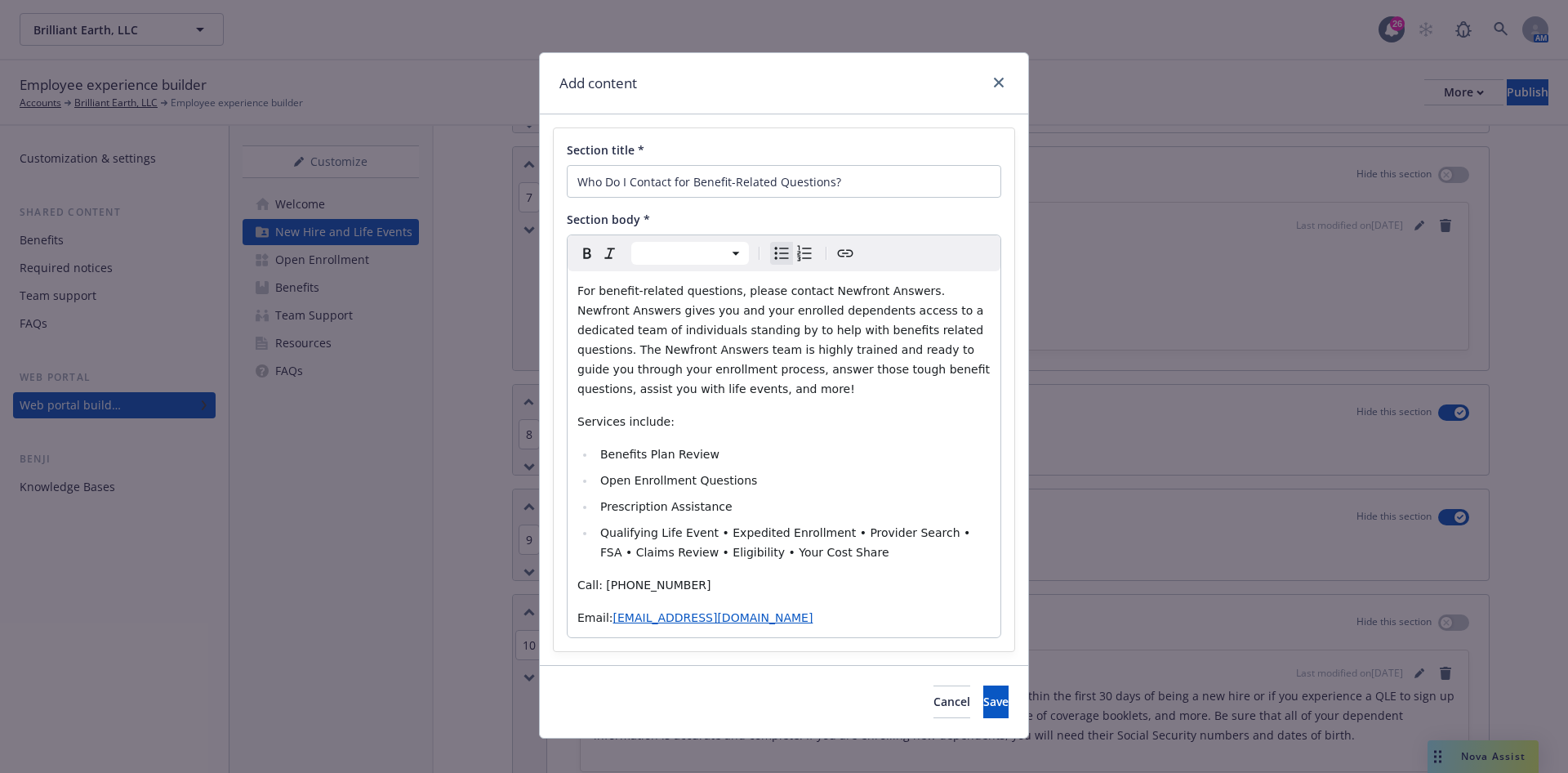
click at [706, 535] on span "Qualifying Life Event • Expedited Enrollment • Provider Search • FSA • Claims R…" at bounding box center [787, 543] width 374 height 33
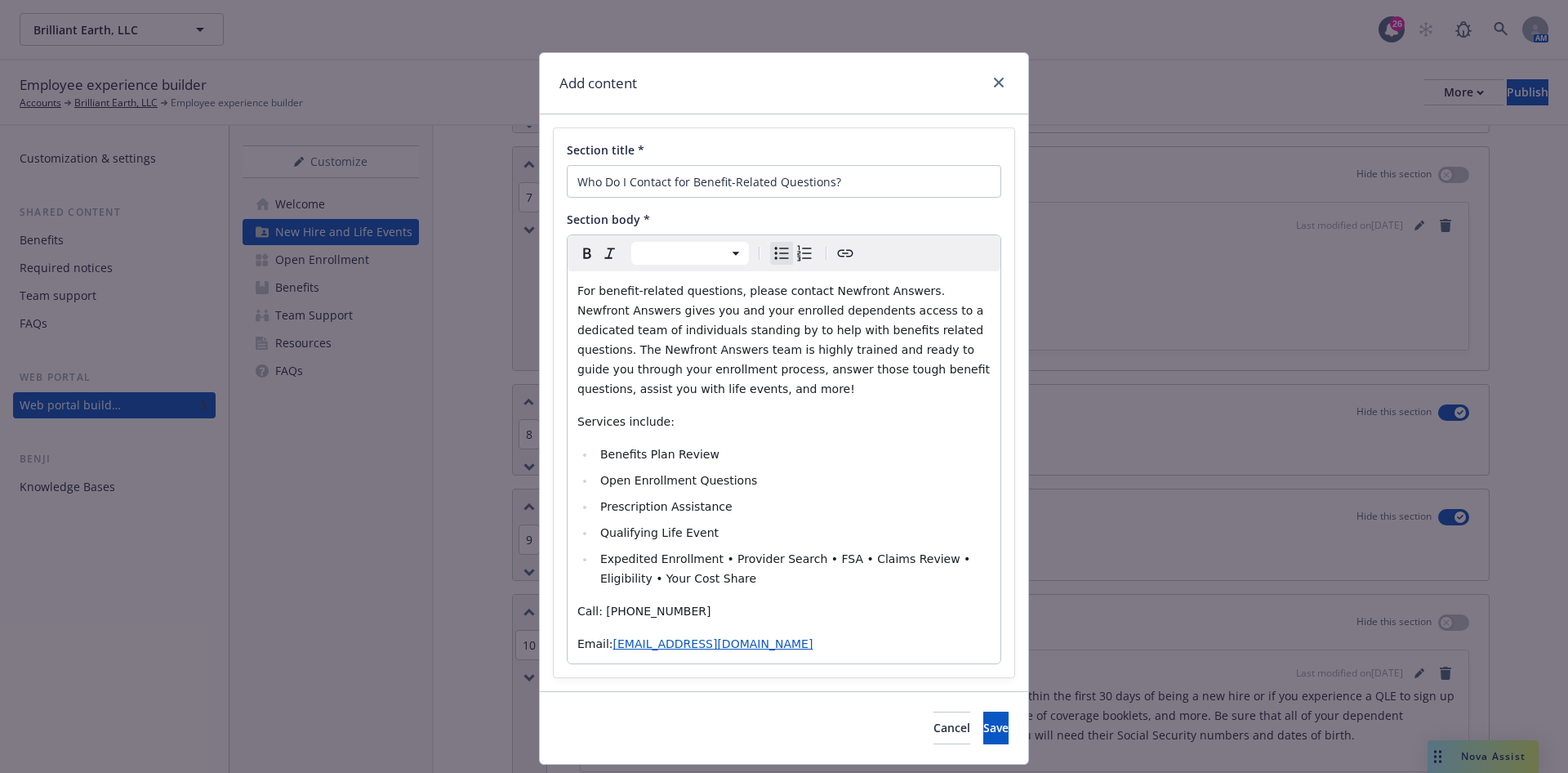
click at [709, 561] on span "Expedited Enrollment • Provider Search • FSA • Claims Review • Eligibility • Yo…" at bounding box center [787, 569] width 374 height 33
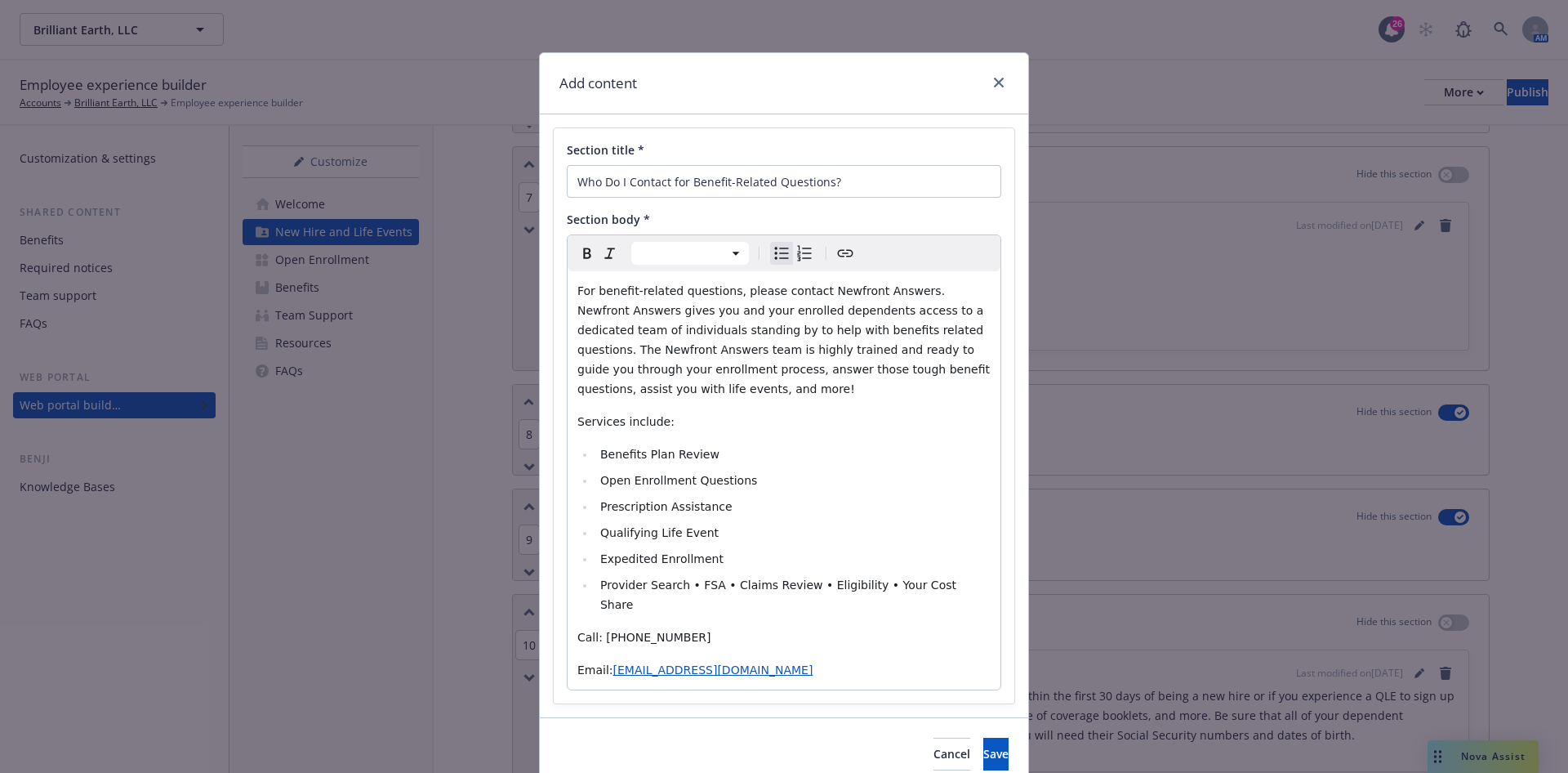
click at [678, 586] on span "Provider Search • FSA • Claims Review • Eligibility • Your Cost Share" at bounding box center [780, 595] width 360 height 33
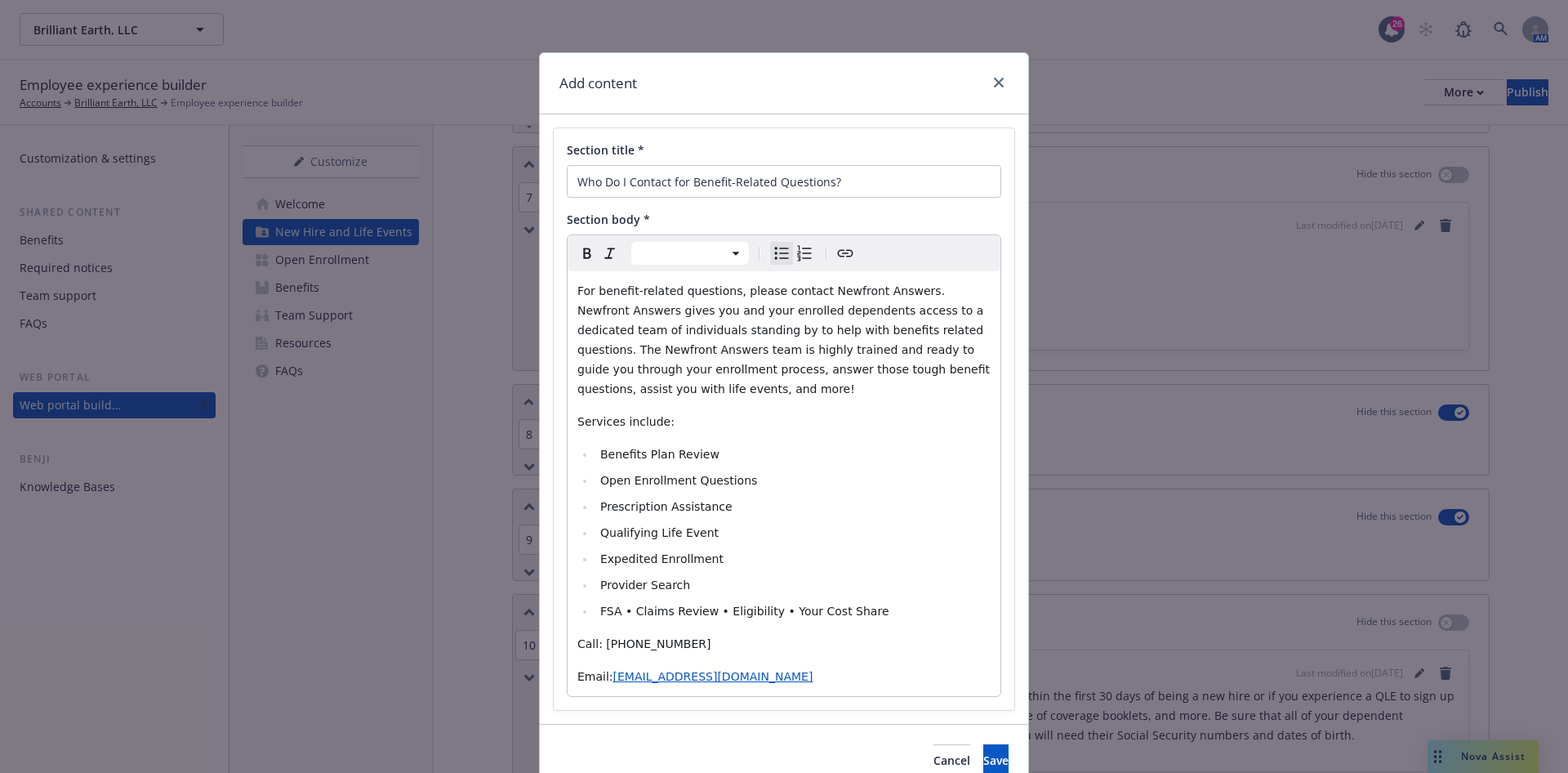
click at [625, 613] on span "FSA • Claims Review • Eligibility • Your Cost Share" at bounding box center [744, 611] width 289 height 13
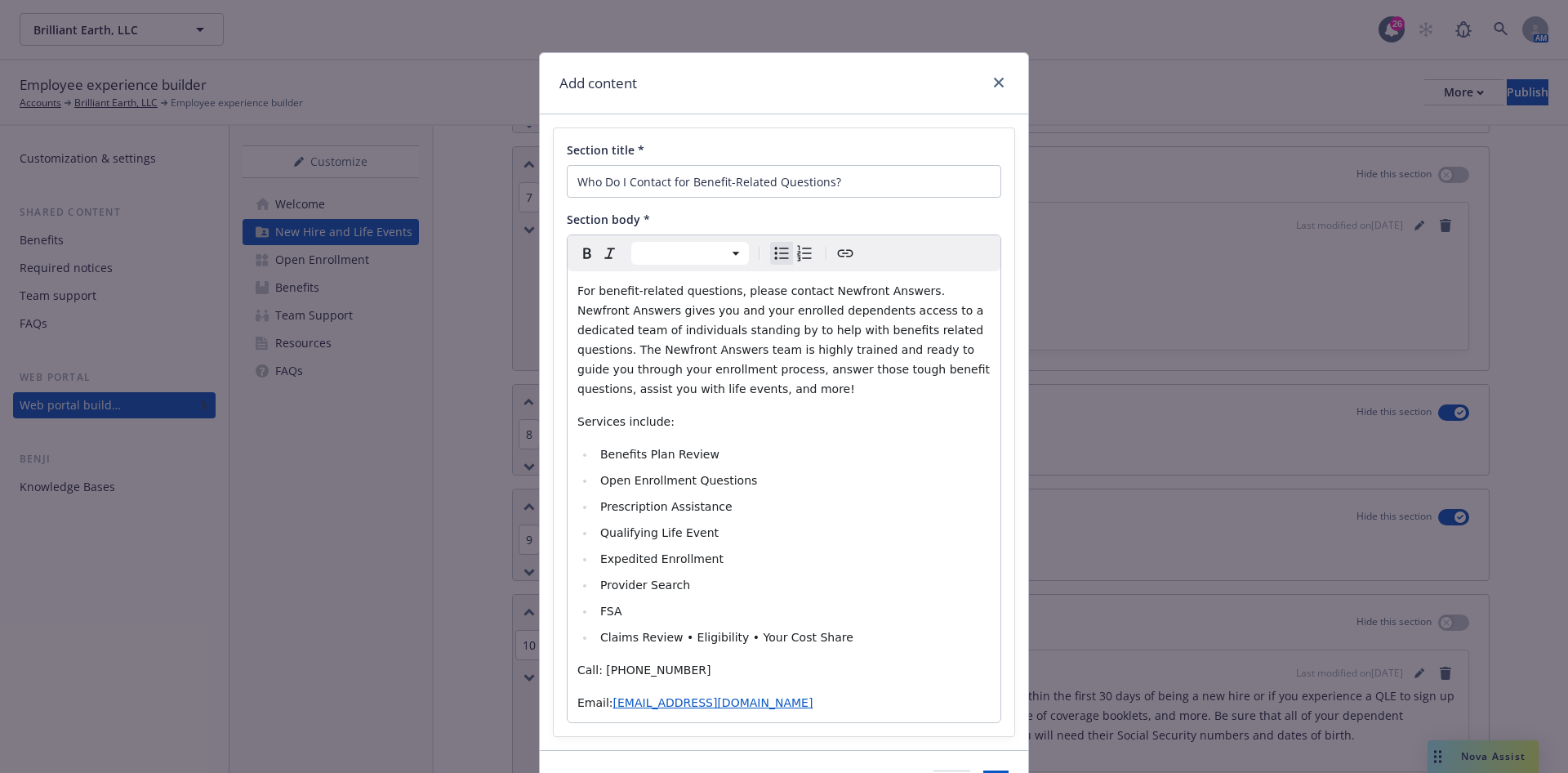
click at [674, 641] on span "Claims Review • Eligibility • Your Cost Share" at bounding box center [726, 638] width 253 height 13
click at [647, 671] on li "Eligibility • Your Cost Share" at bounding box center [793, 663] width 395 height 19
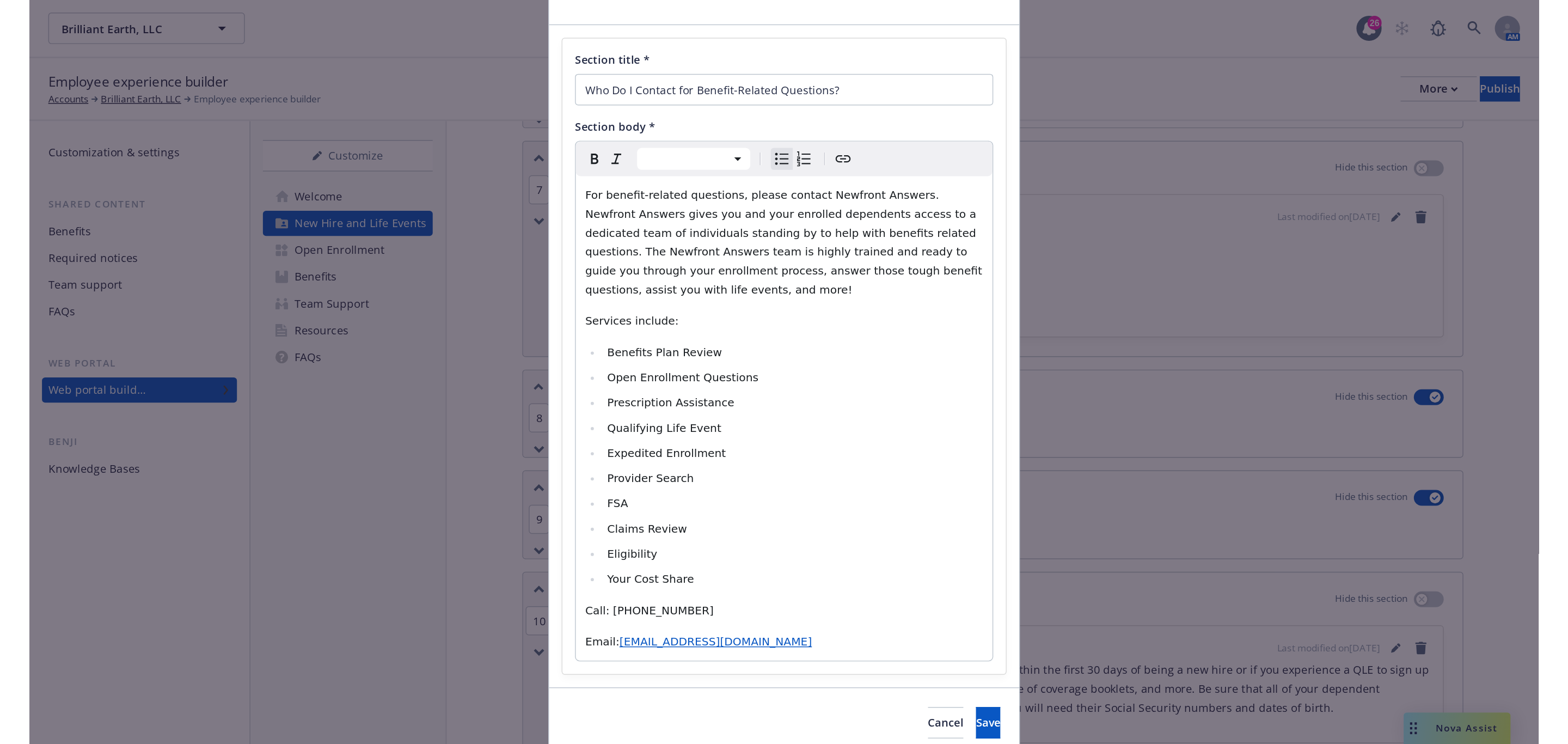
scroll to position [102, 0]
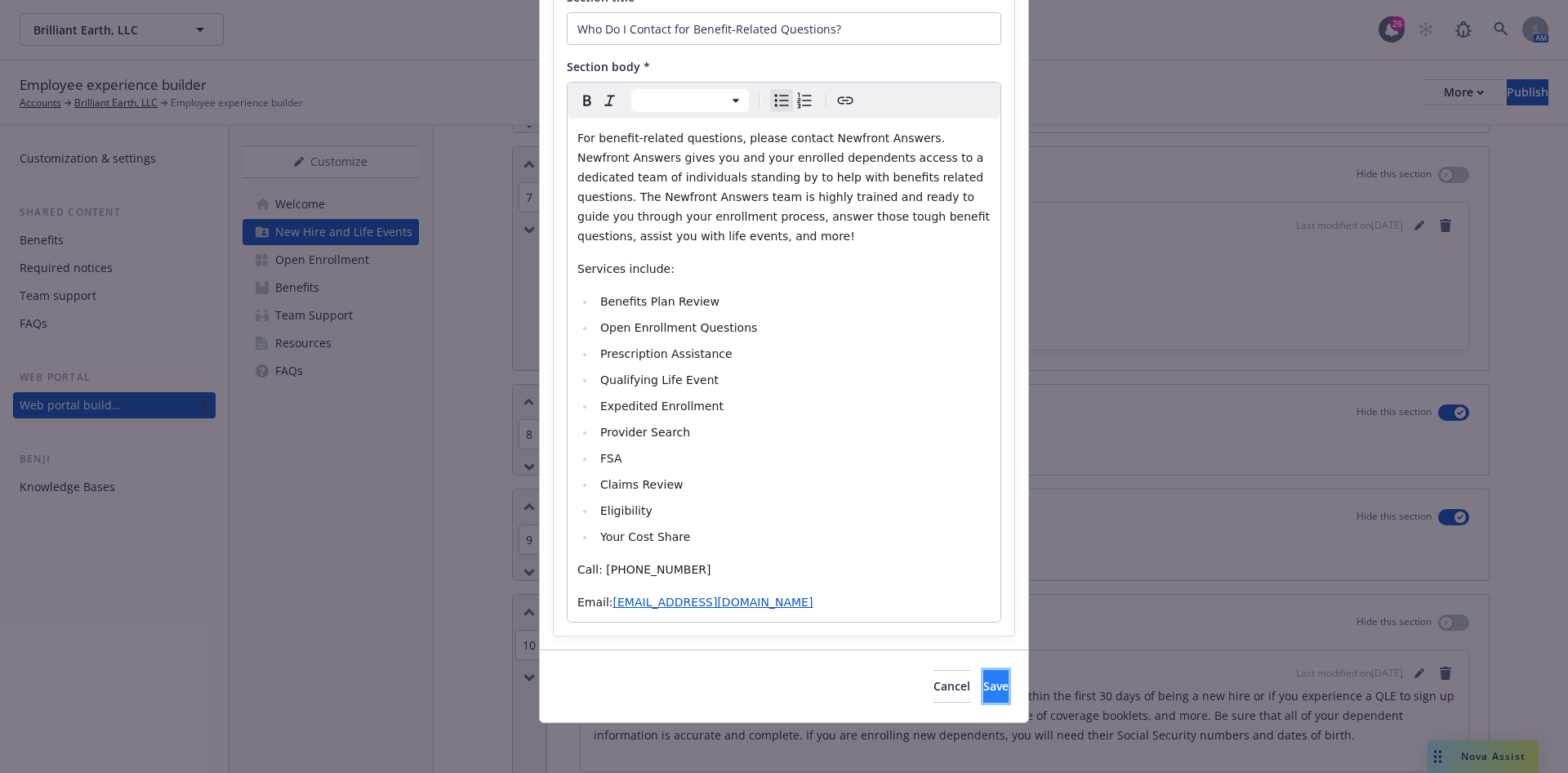
click at [984, 684] on span "Save" at bounding box center [996, 685] width 26 height 16
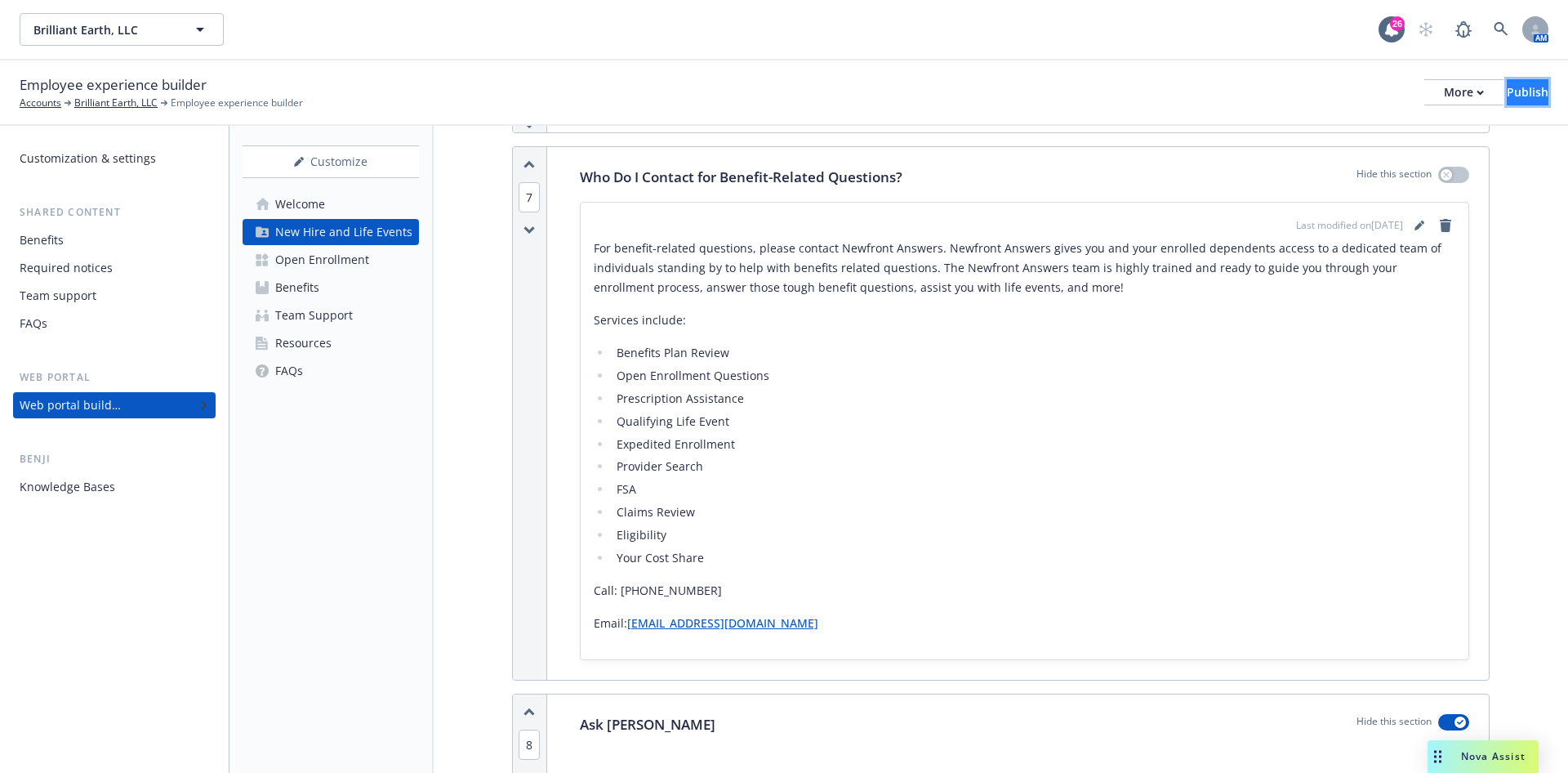
click at [1510, 89] on div "Publish" at bounding box center [1528, 92] width 42 height 25
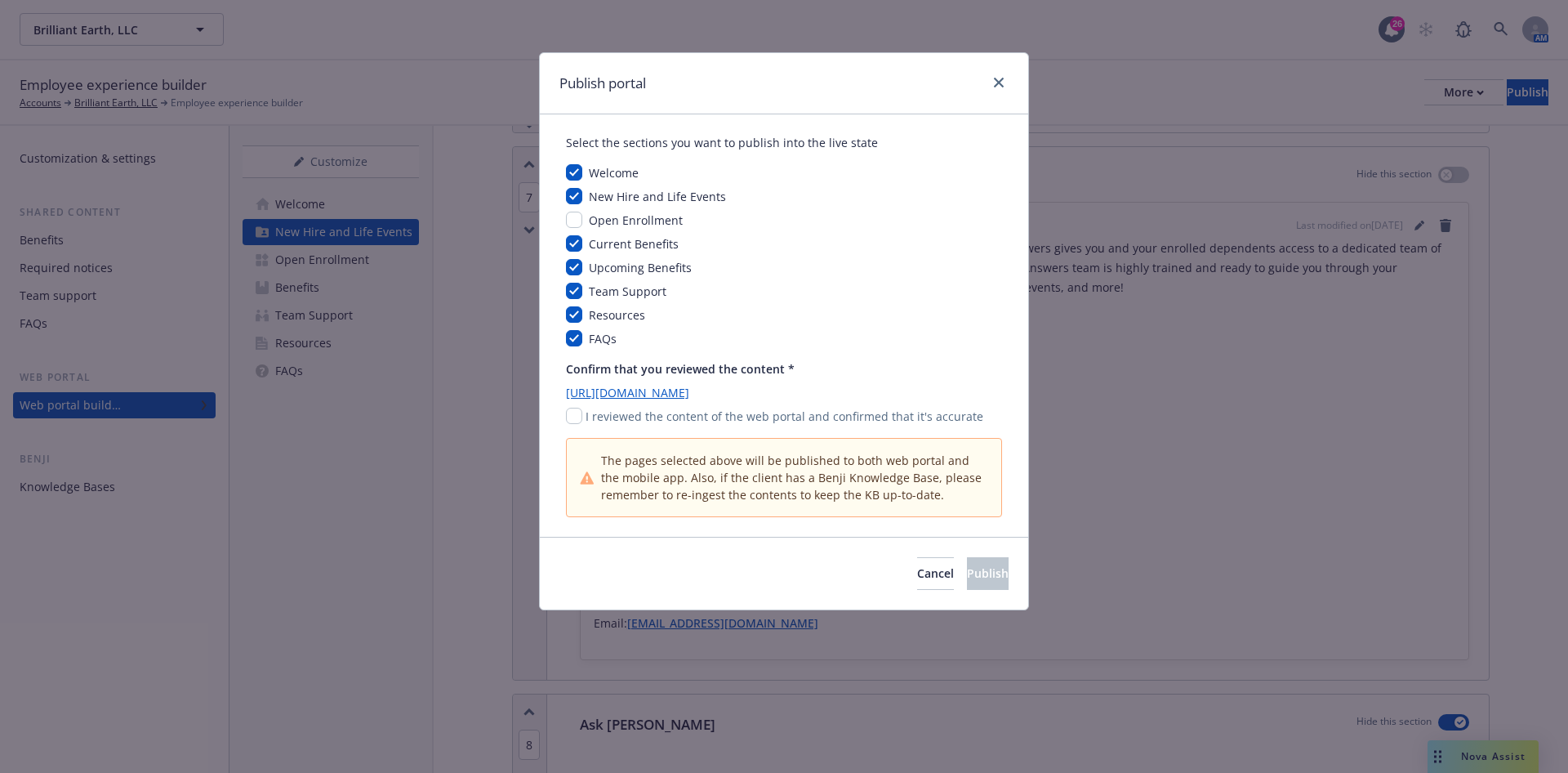
click at [587, 418] on p "I reviewed the content of the web portal and confirmed that it's accurate" at bounding box center [784, 416] width 398 height 17
click at [585, 414] on p "I reviewed the content of the web portal and confirmed that it's accurate" at bounding box center [784, 416] width 398 height 17
click at [577, 419] on input "checkbox" at bounding box center [574, 416] width 16 height 16
checkbox input "true"
click at [967, 567] on span "Publish" at bounding box center [988, 573] width 42 height 16
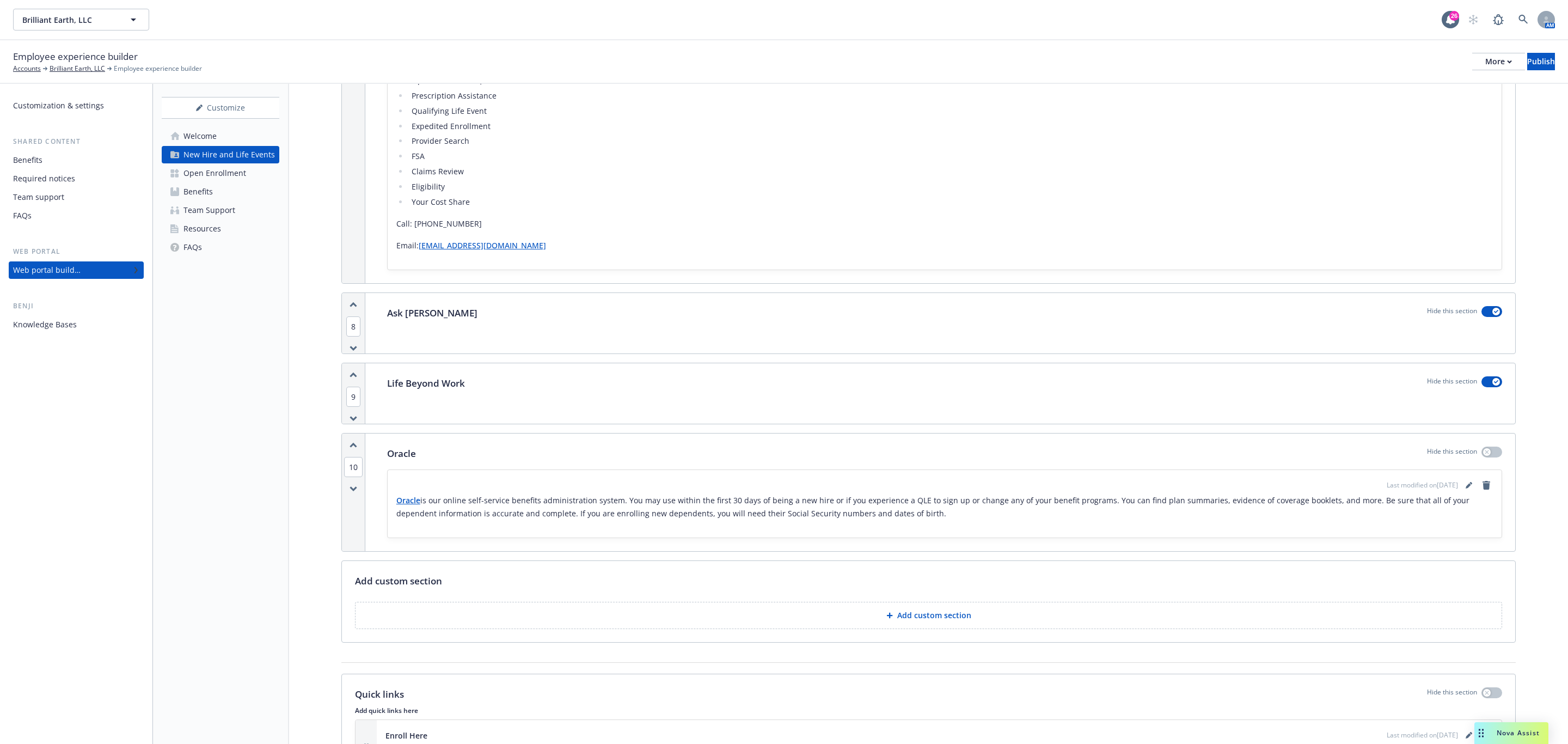
scroll to position [1797, 0]
